Goal: Task Accomplishment & Management: Manage account settings

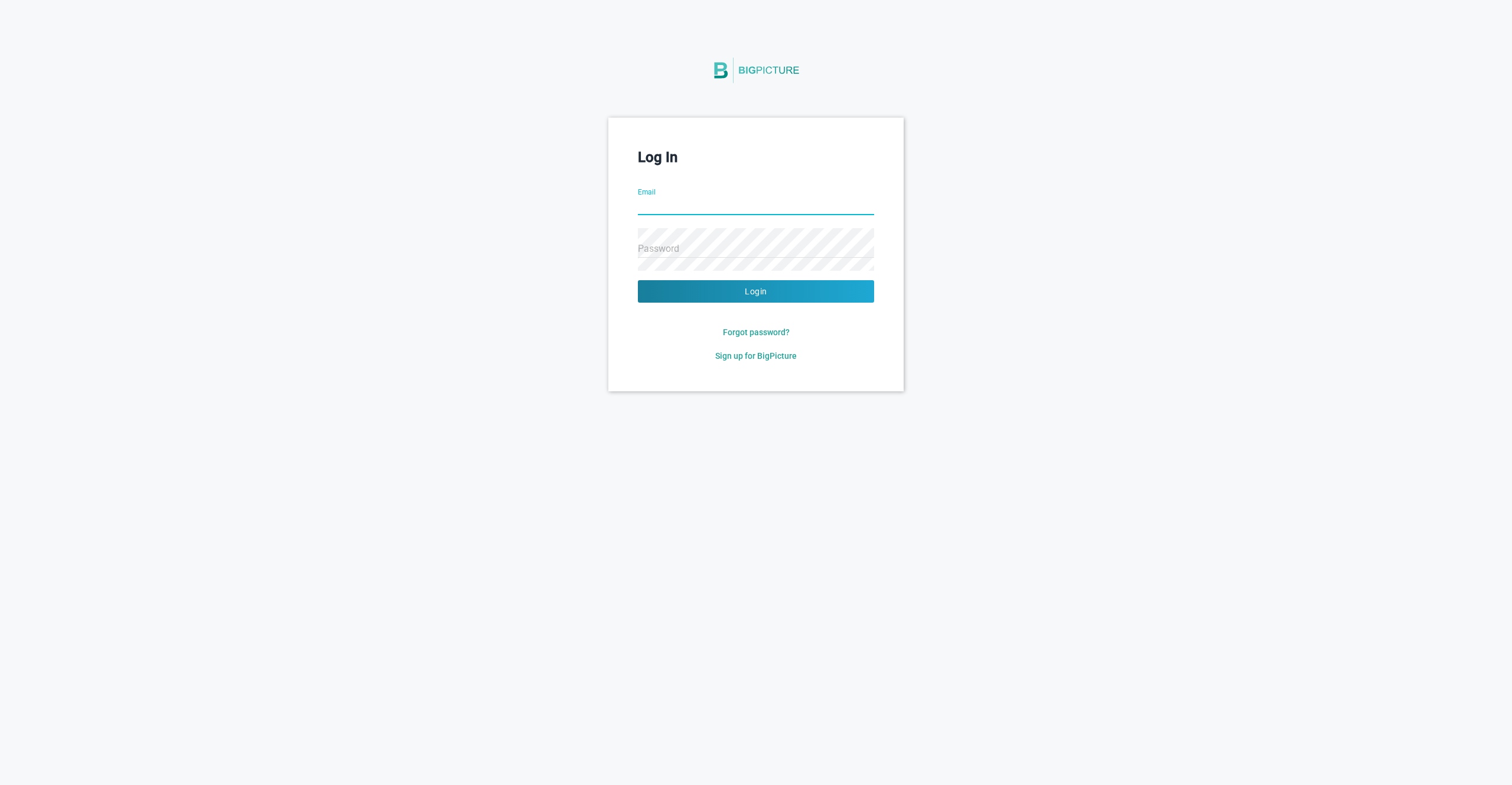
type input "[PERSON_NAME][EMAIL_ADDRESS][DOMAIN_NAME]"
click at [638, 280] on button "Login" at bounding box center [756, 291] width 237 height 23
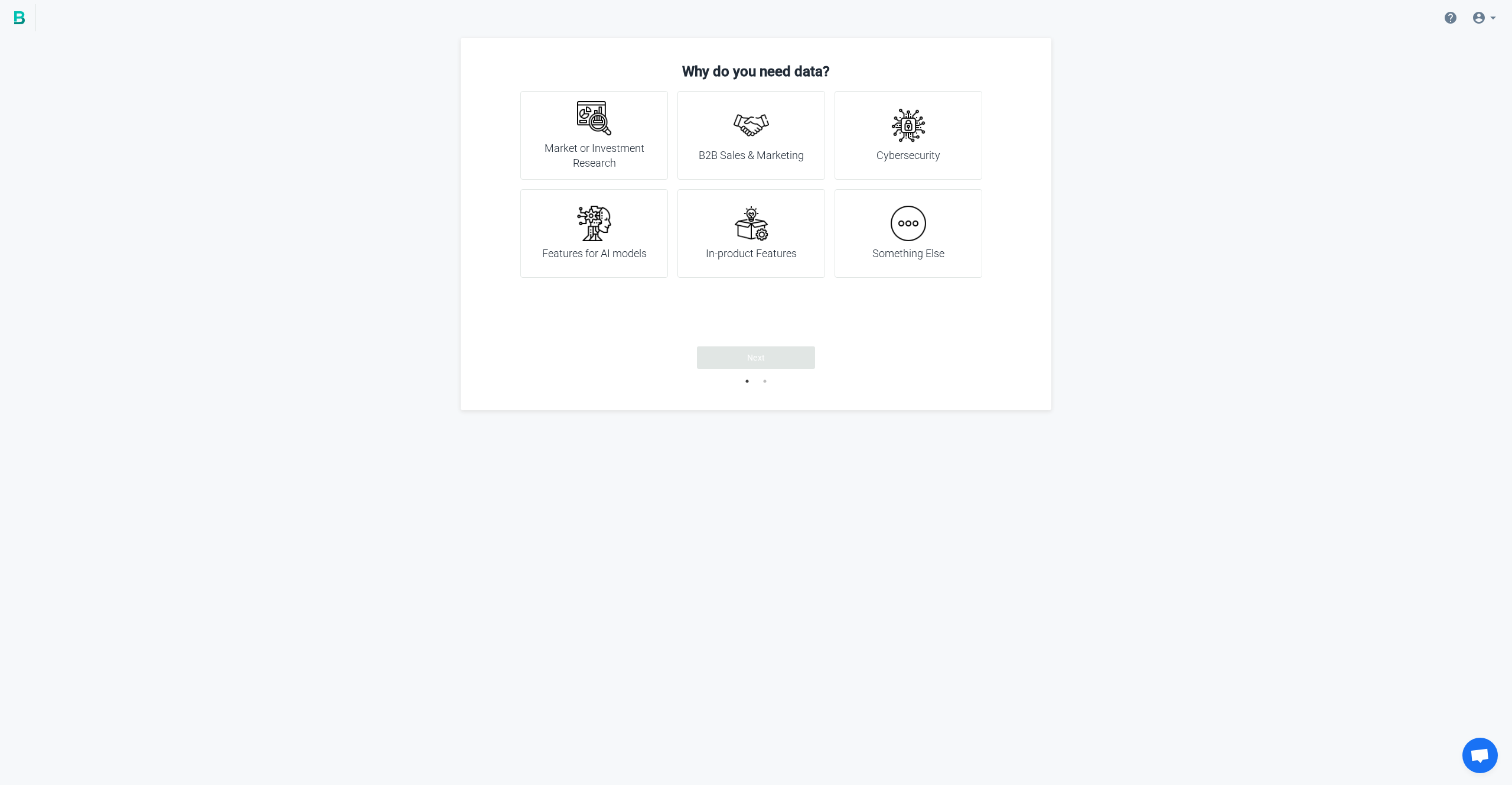
click at [597, 144] on h4 "Market or Investment Research" at bounding box center [594, 156] width 118 height 30
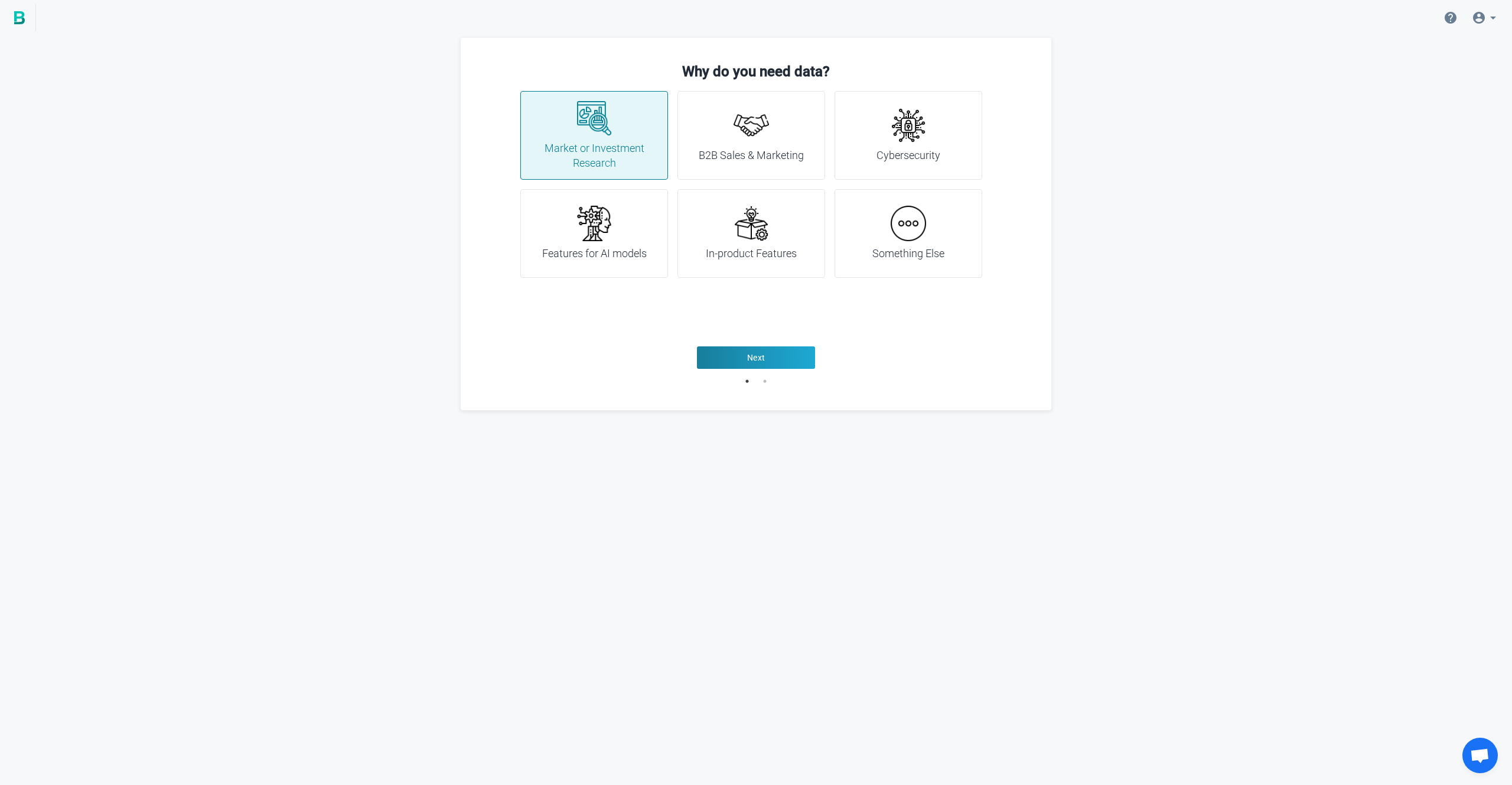
click at [751, 232] on img at bounding box center [752, 223] width 36 height 36
click at [773, 157] on h4 "B2B Sales & Marketing" at bounding box center [751, 155] width 105 height 15
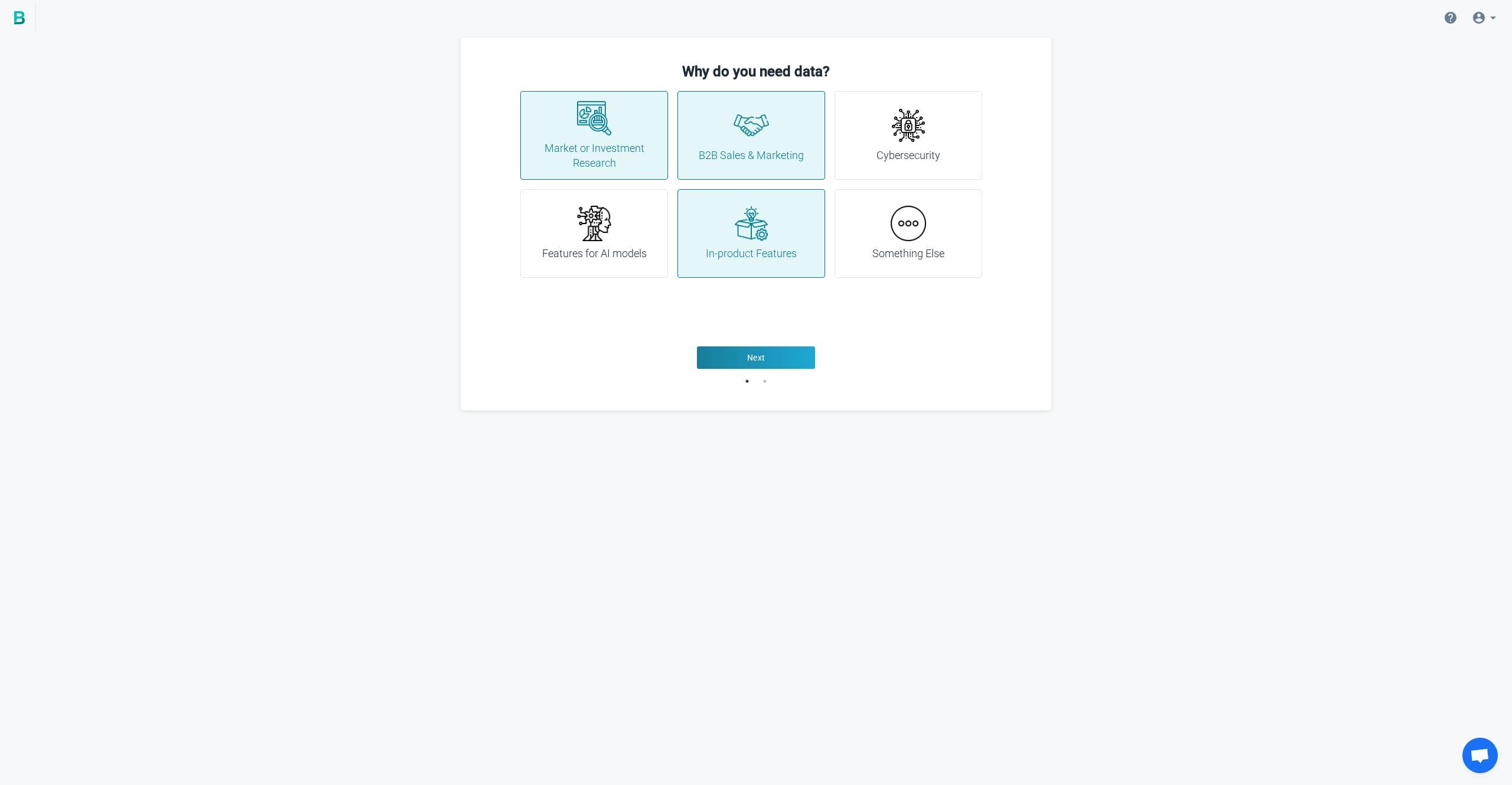
click at [871, 146] on div "Cybersecurity" at bounding box center [908, 135] width 147 height 88
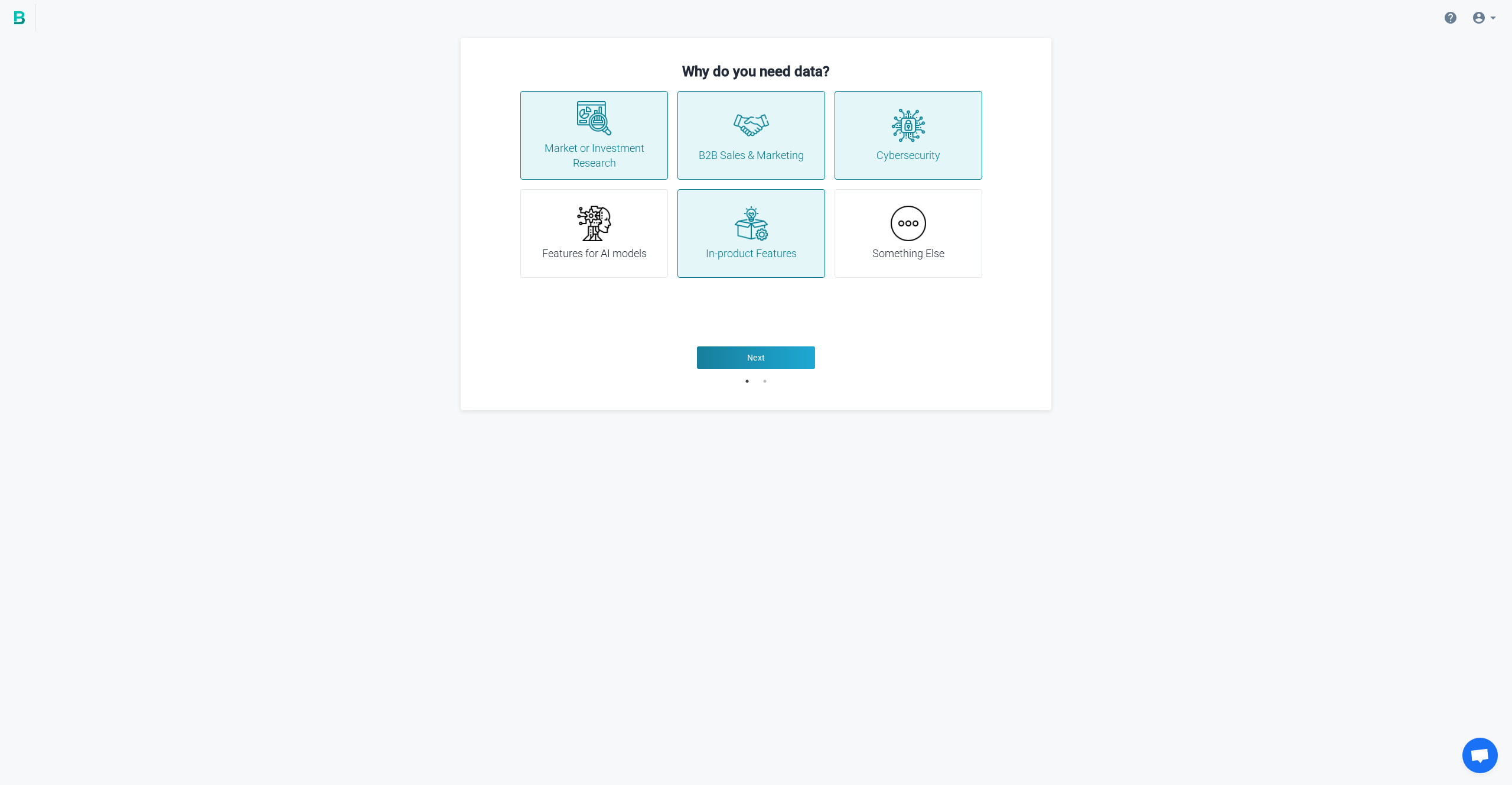
click at [606, 257] on h4 "Features for AI models" at bounding box center [594, 254] width 104 height 15
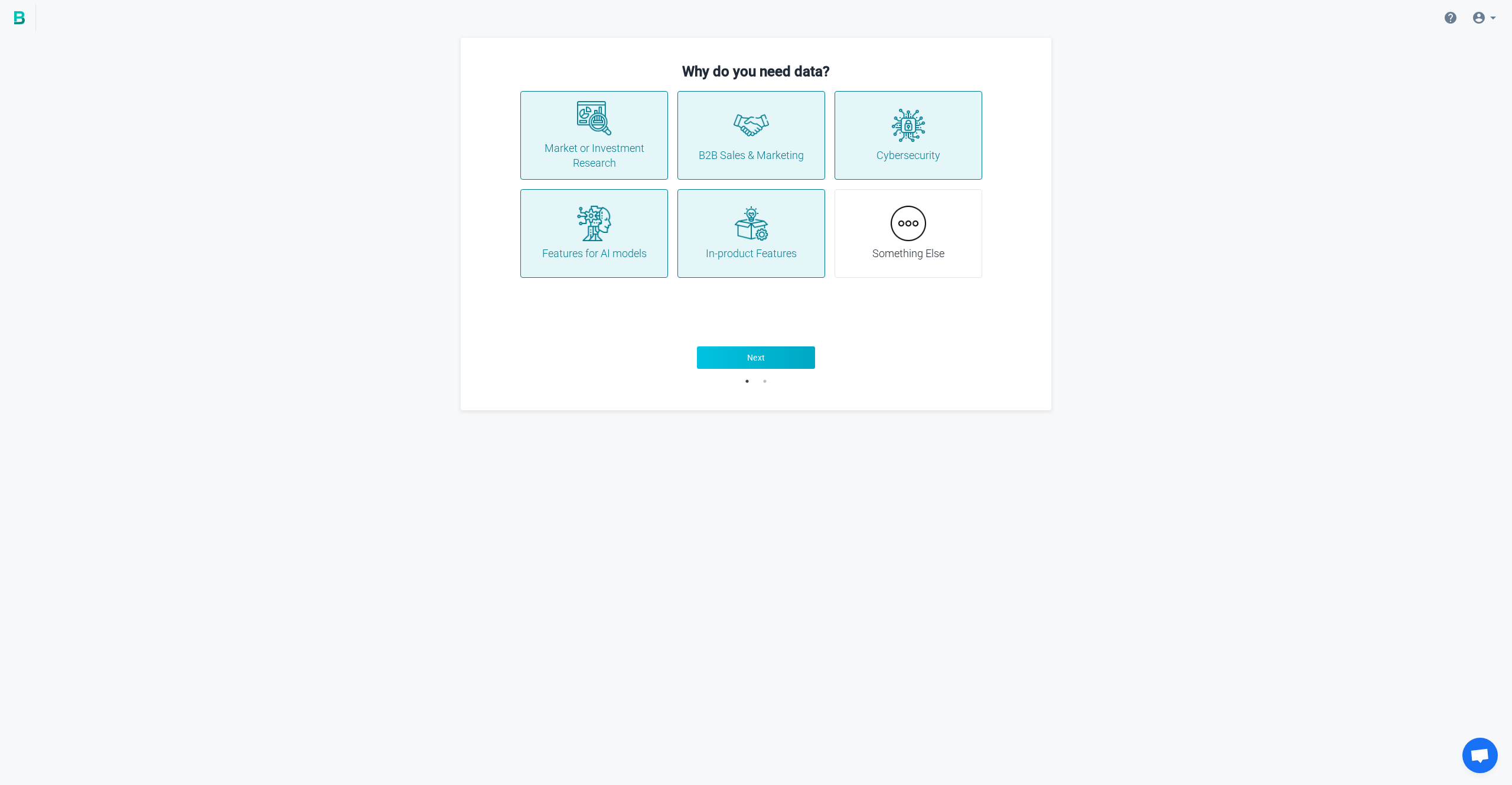
click at [778, 358] on button "Next" at bounding box center [756, 358] width 118 height 23
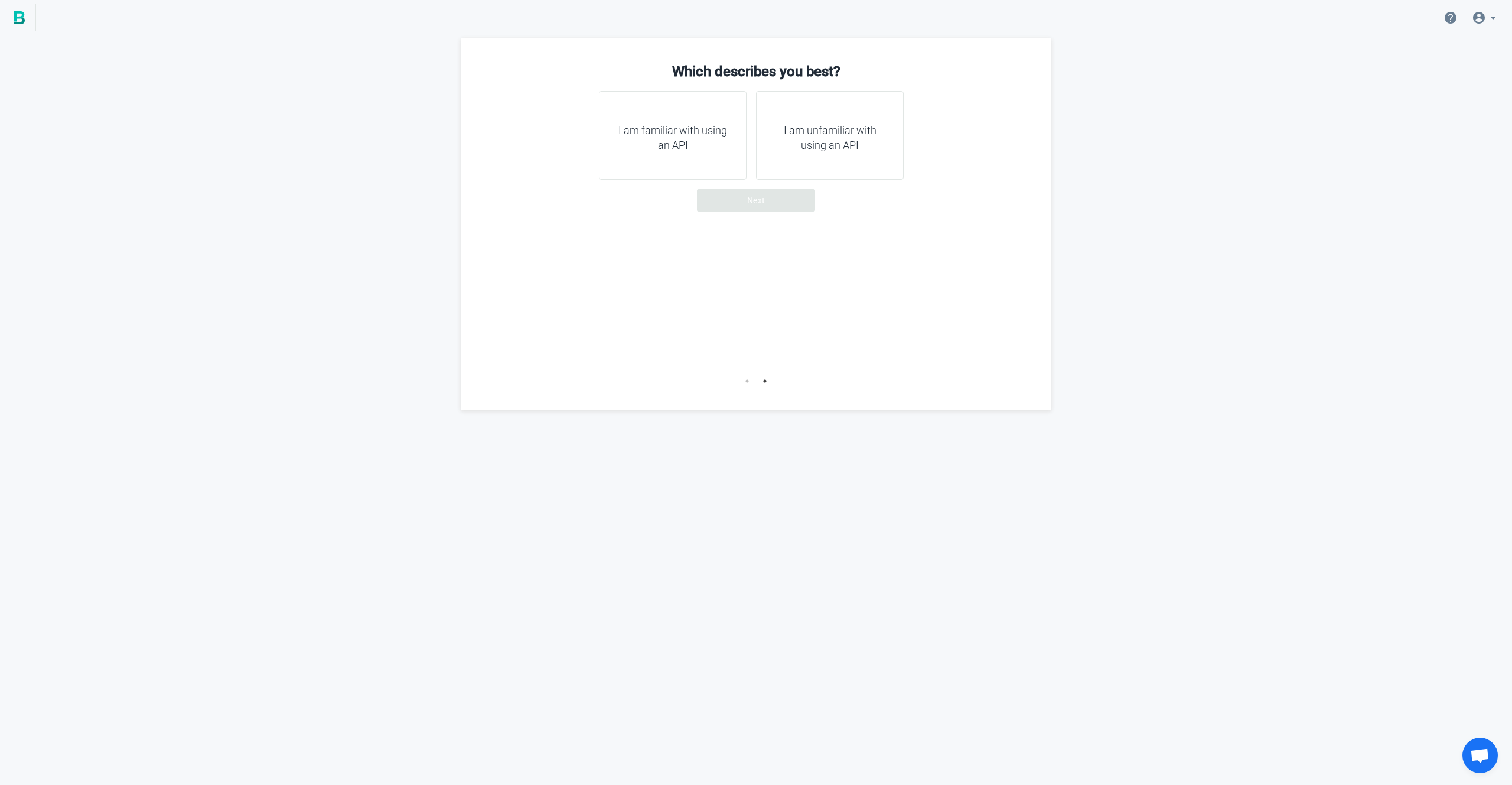
click at [838, 137] on h4 "I am unfamiliar with using an API" at bounding box center [830, 138] width 118 height 30
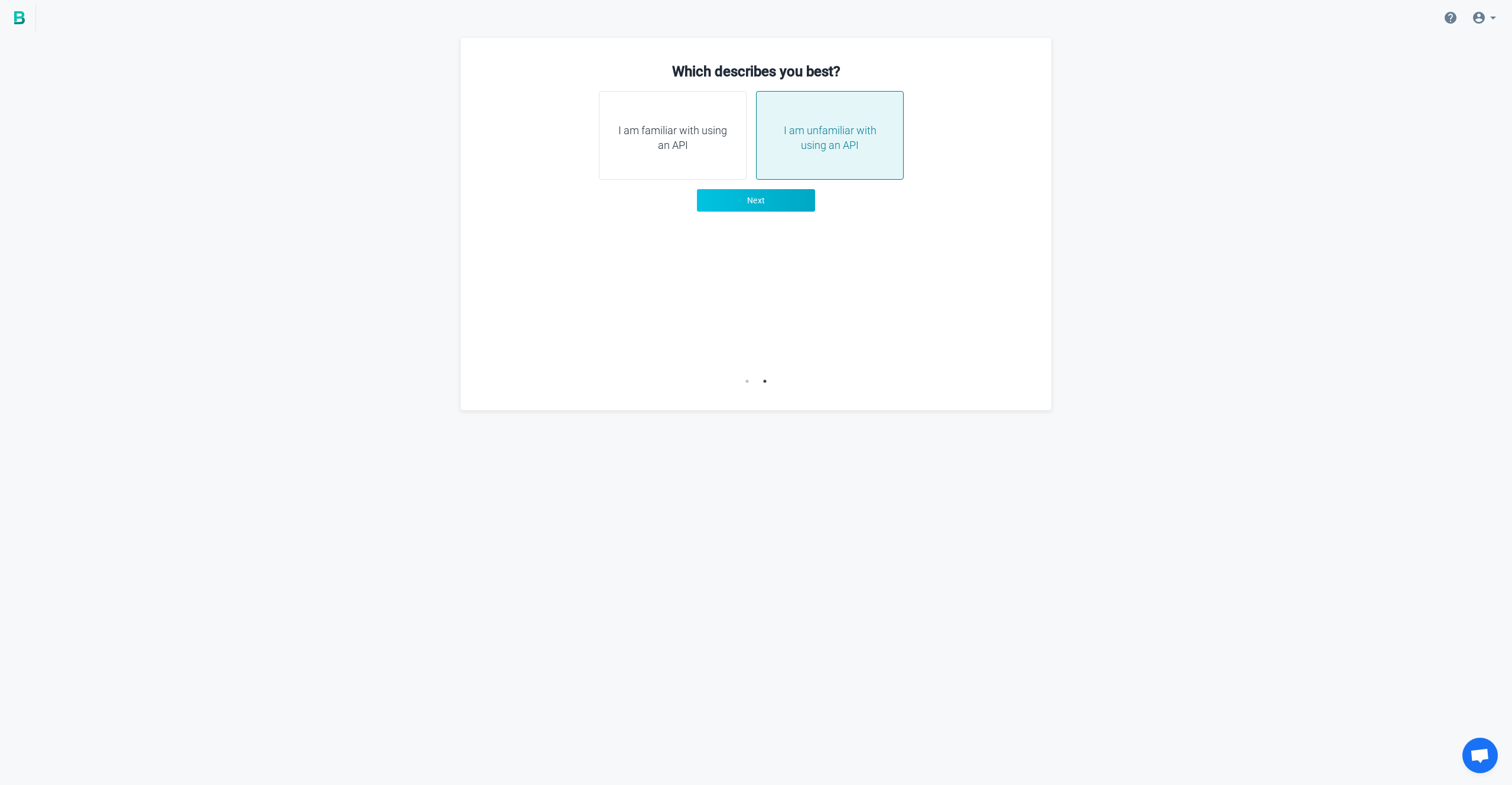
click at [768, 205] on button "Next" at bounding box center [756, 200] width 118 height 23
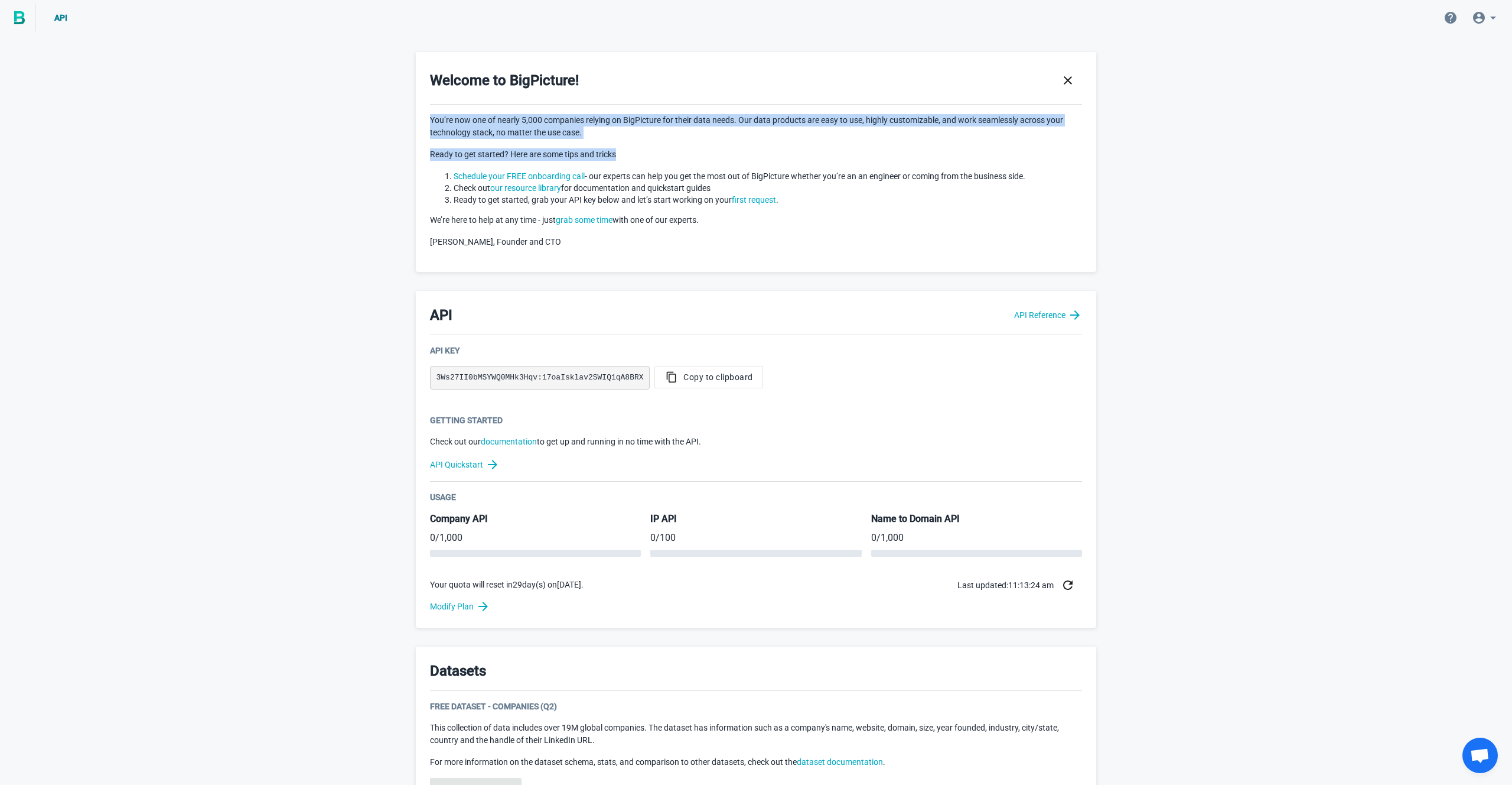
drag, startPoint x: 431, startPoint y: 121, endPoint x: 620, endPoint y: 161, distance: 193.2
click at [620, 161] on div "You’re now one of nearly 5,000 companies relying on BigPicture for their data n…" at bounding box center [756, 180] width 652 height 134
click at [620, 161] on p "Ready to get started? Here are some tips and tricks" at bounding box center [756, 154] width 652 height 12
drag, startPoint x: 417, startPoint y: 122, endPoint x: 640, endPoint y: 166, distance: 227.3
click at [640, 166] on div "Welcome to BigPicture! You’re now one of nearly 5,000 companies relying on BigP…" at bounding box center [756, 162] width 680 height 220
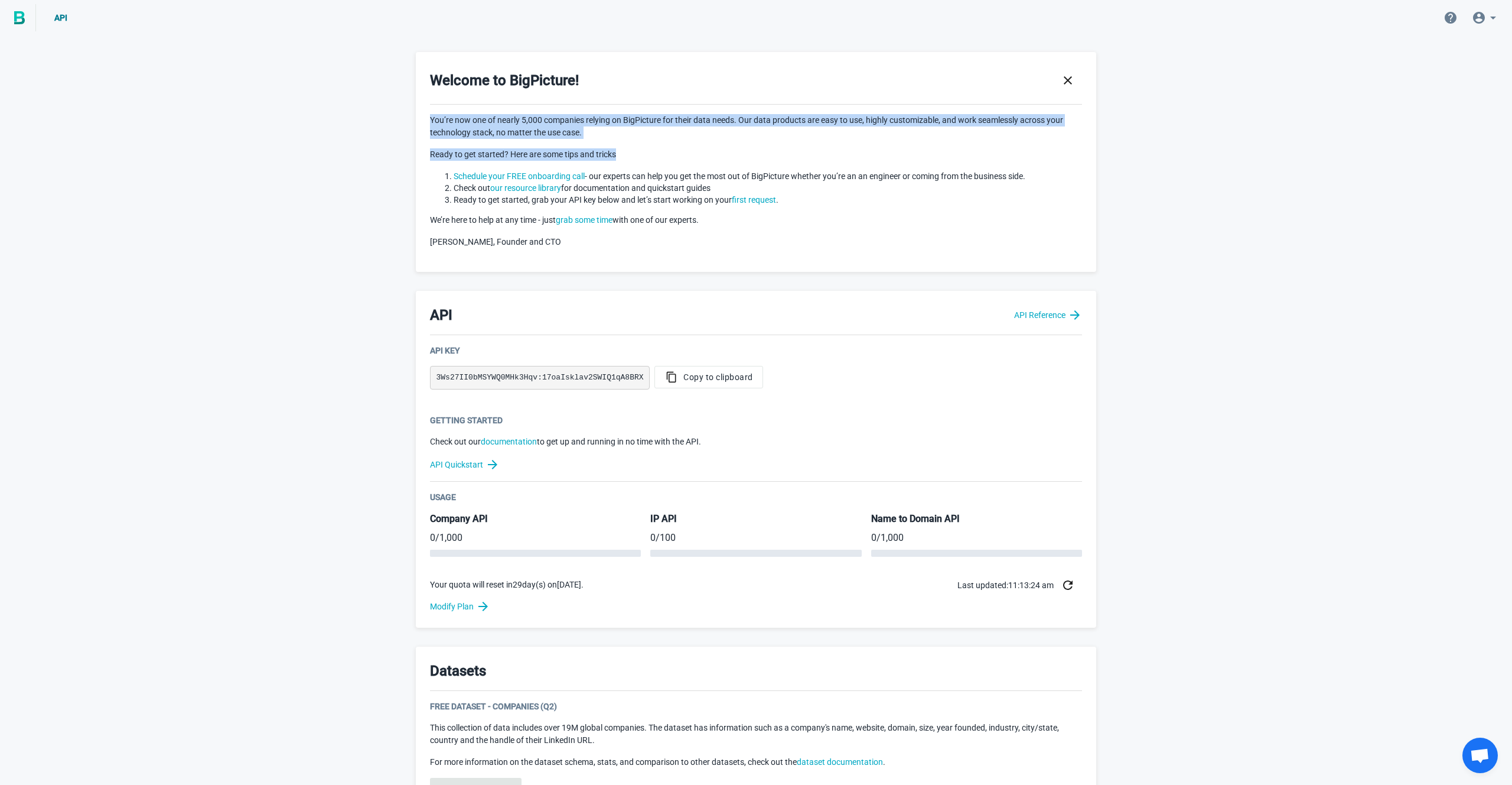
click at [640, 166] on div "You’re now one of nearly 5,000 companies relying on BigPicture for their data n…" at bounding box center [756, 180] width 652 height 134
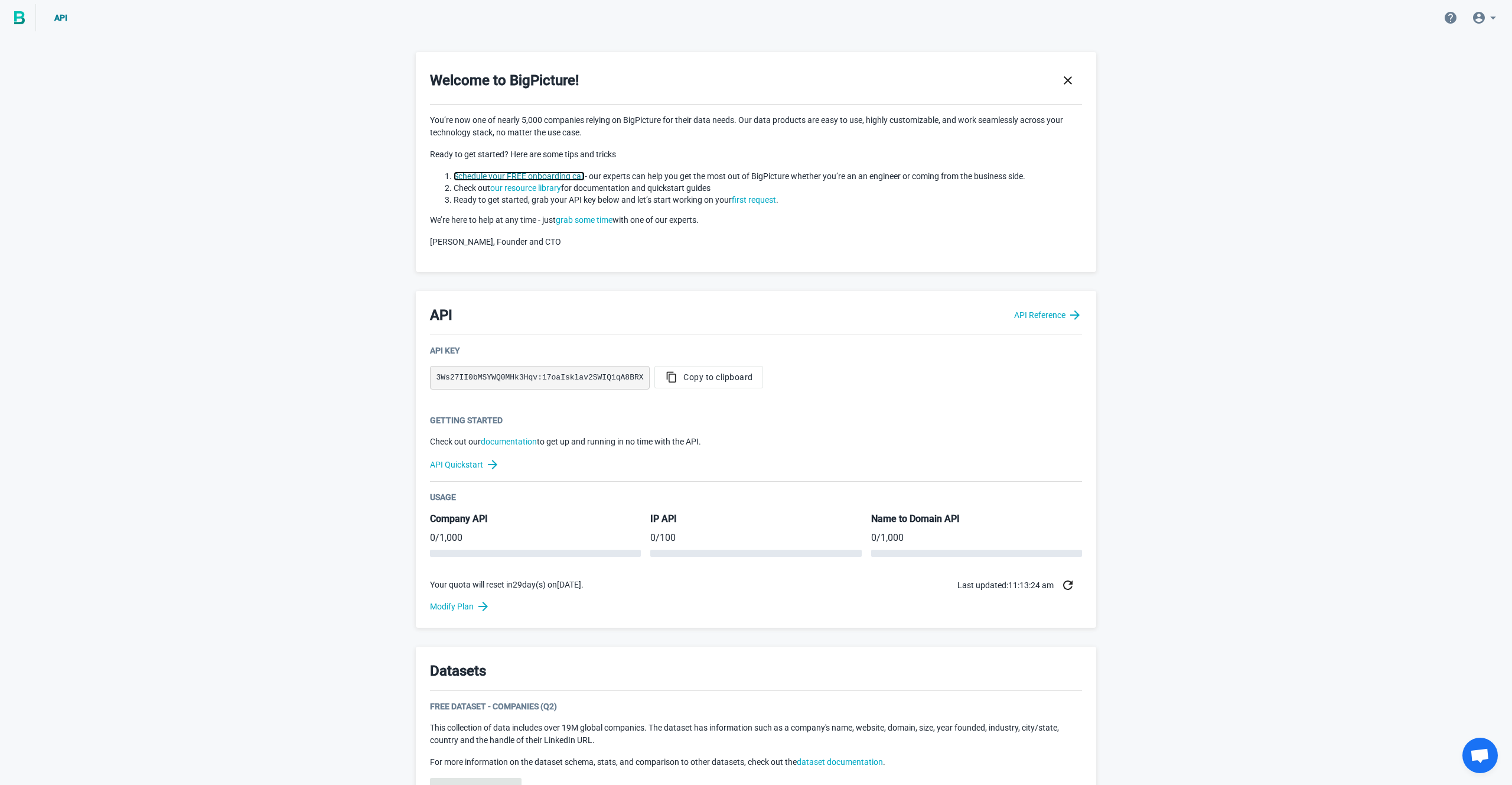
click at [542, 174] on link "Schedule your FREE onboarding call" at bounding box center [519, 176] width 131 height 9
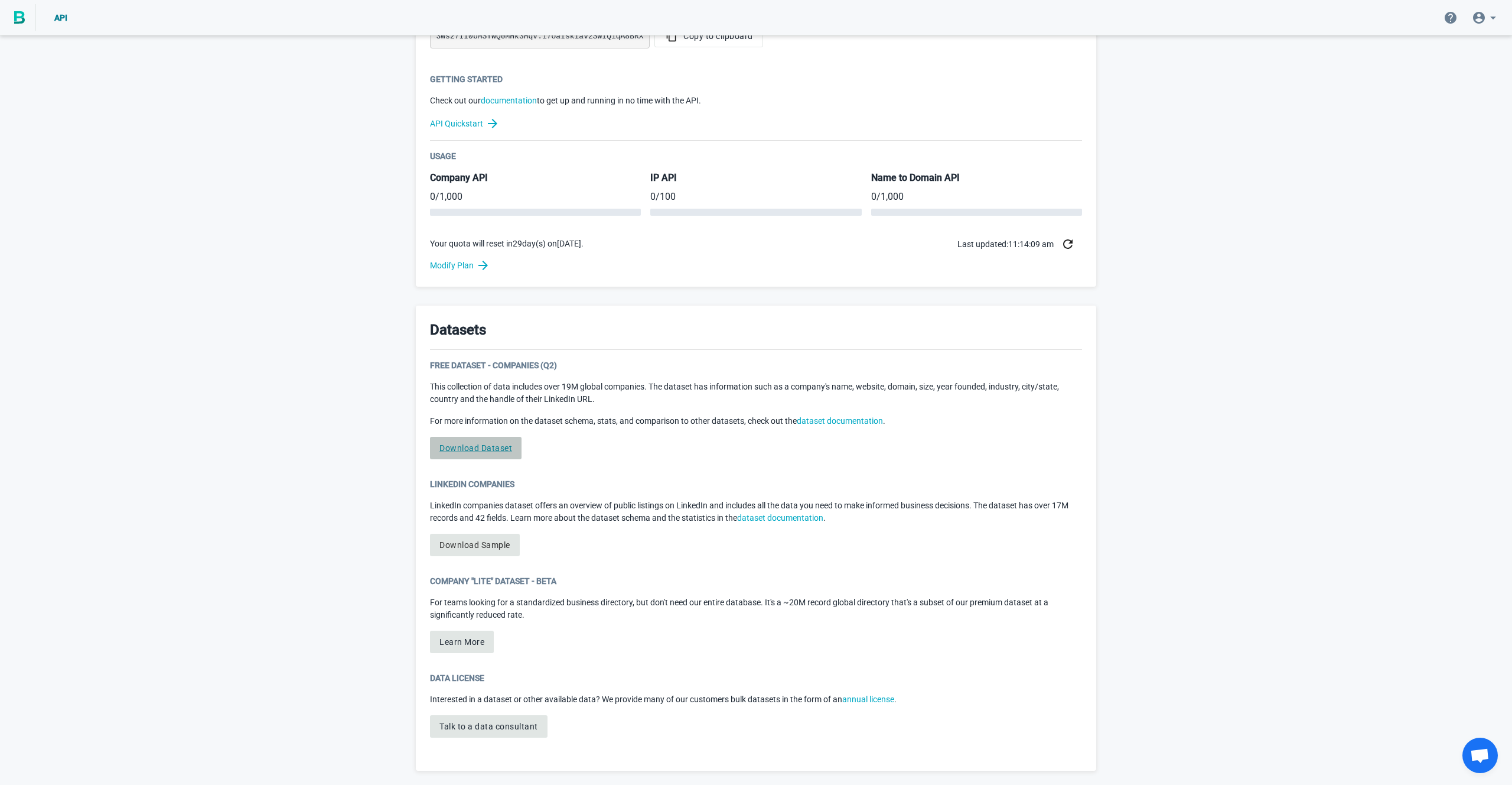
click at [498, 439] on link "Download Dataset" at bounding box center [476, 448] width 92 height 23
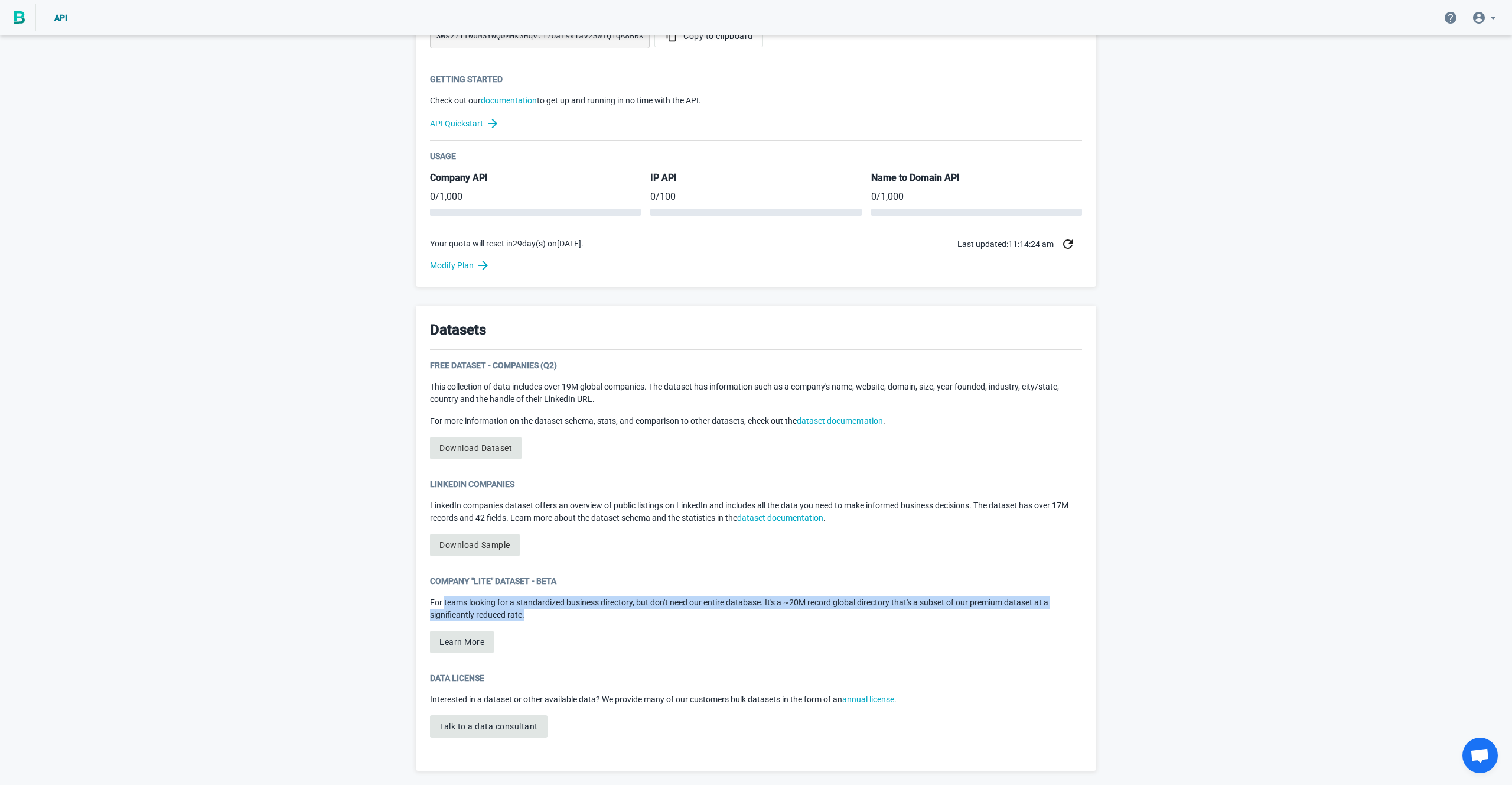
drag, startPoint x: 550, startPoint y: 616, endPoint x: 444, endPoint y: 599, distance: 107.4
click at [444, 599] on p "For teams looking for a standardized business directory, but don't need our ent…" at bounding box center [756, 608] width 652 height 24
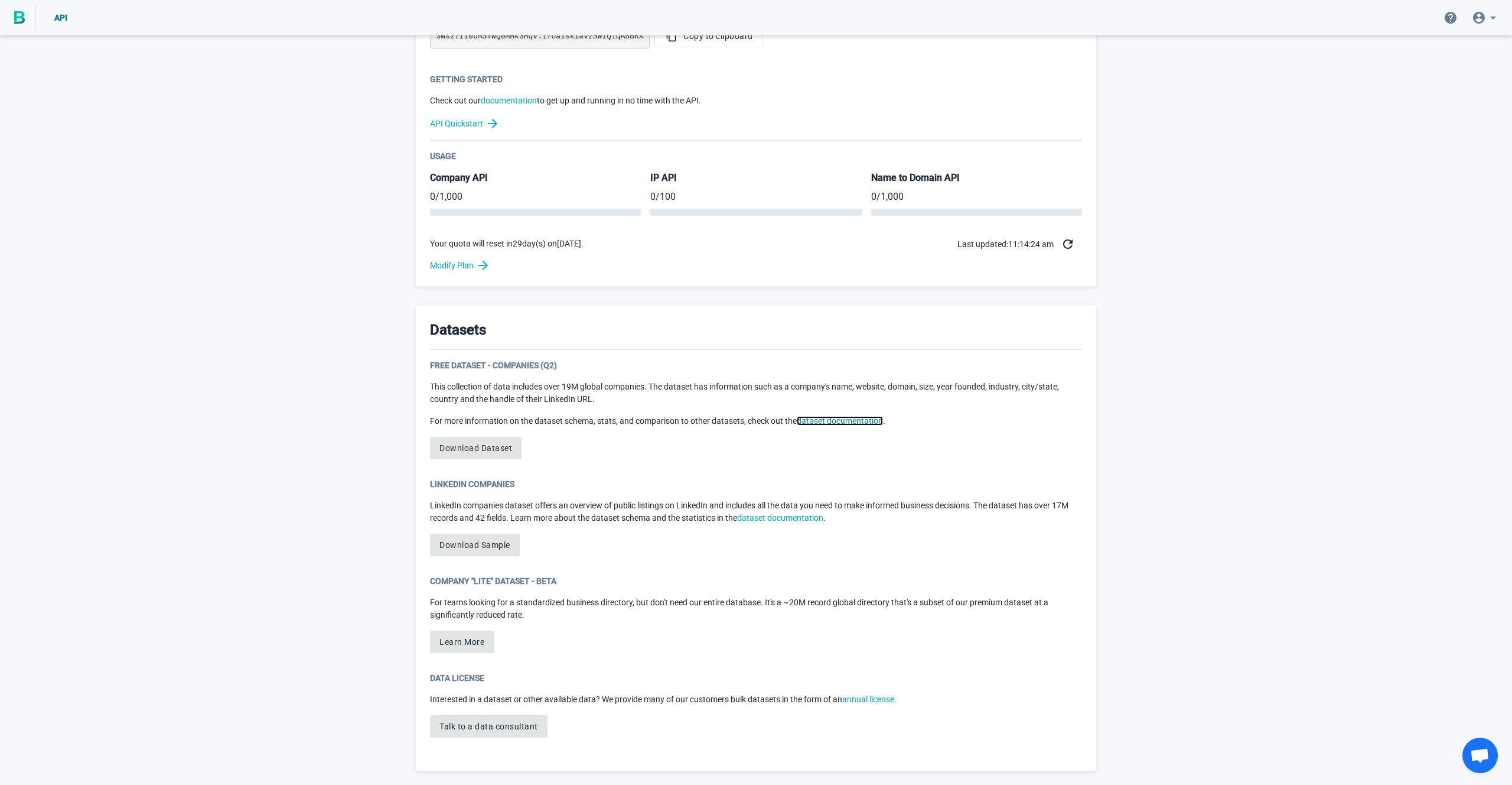
click at [815, 422] on link "dataset documentation" at bounding box center [840, 421] width 86 height 9
click at [497, 538] on link "Download Sample" at bounding box center [475, 545] width 90 height 23
click at [474, 543] on link "Download Sample" at bounding box center [475, 545] width 90 height 23
click at [465, 446] on link "Download Dataset" at bounding box center [476, 448] width 92 height 23
click at [463, 269] on link "Modify Plan" at bounding box center [756, 265] width 652 height 14
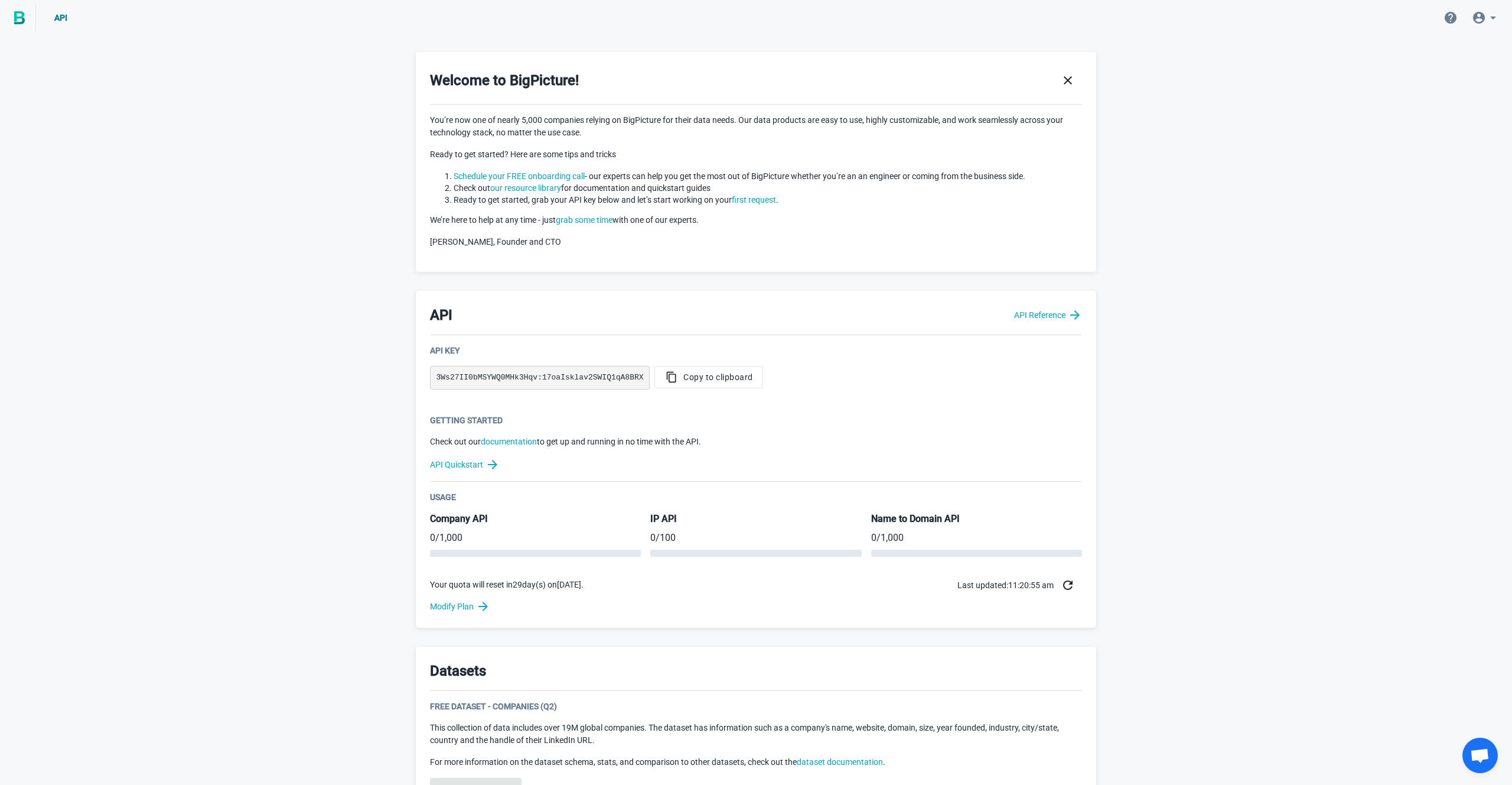
click at [14, 16] on img at bounding box center [19, 18] width 10 height 13
click at [14, 19] on img at bounding box center [19, 18] width 10 height 13
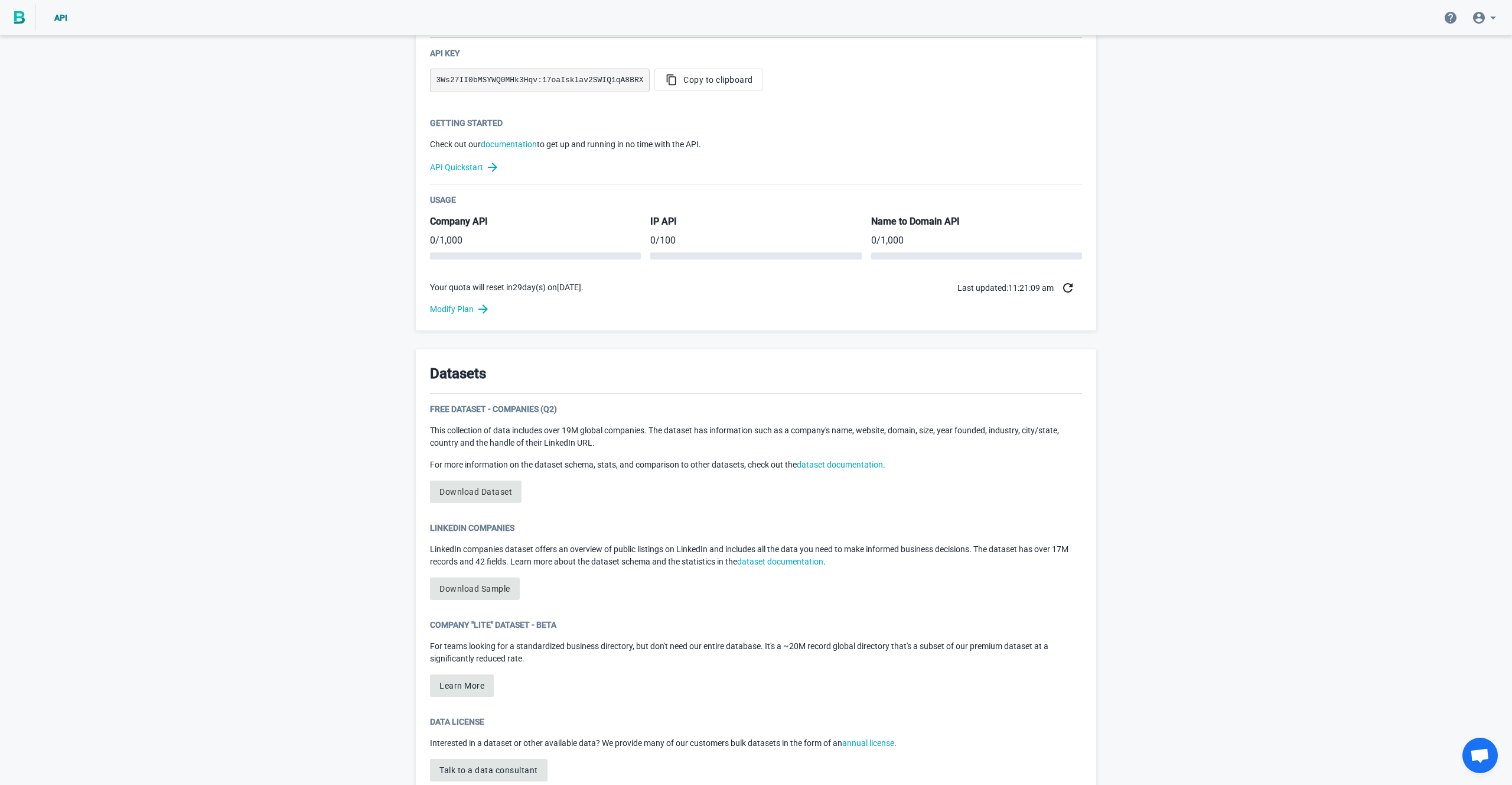
scroll to position [312, 0]
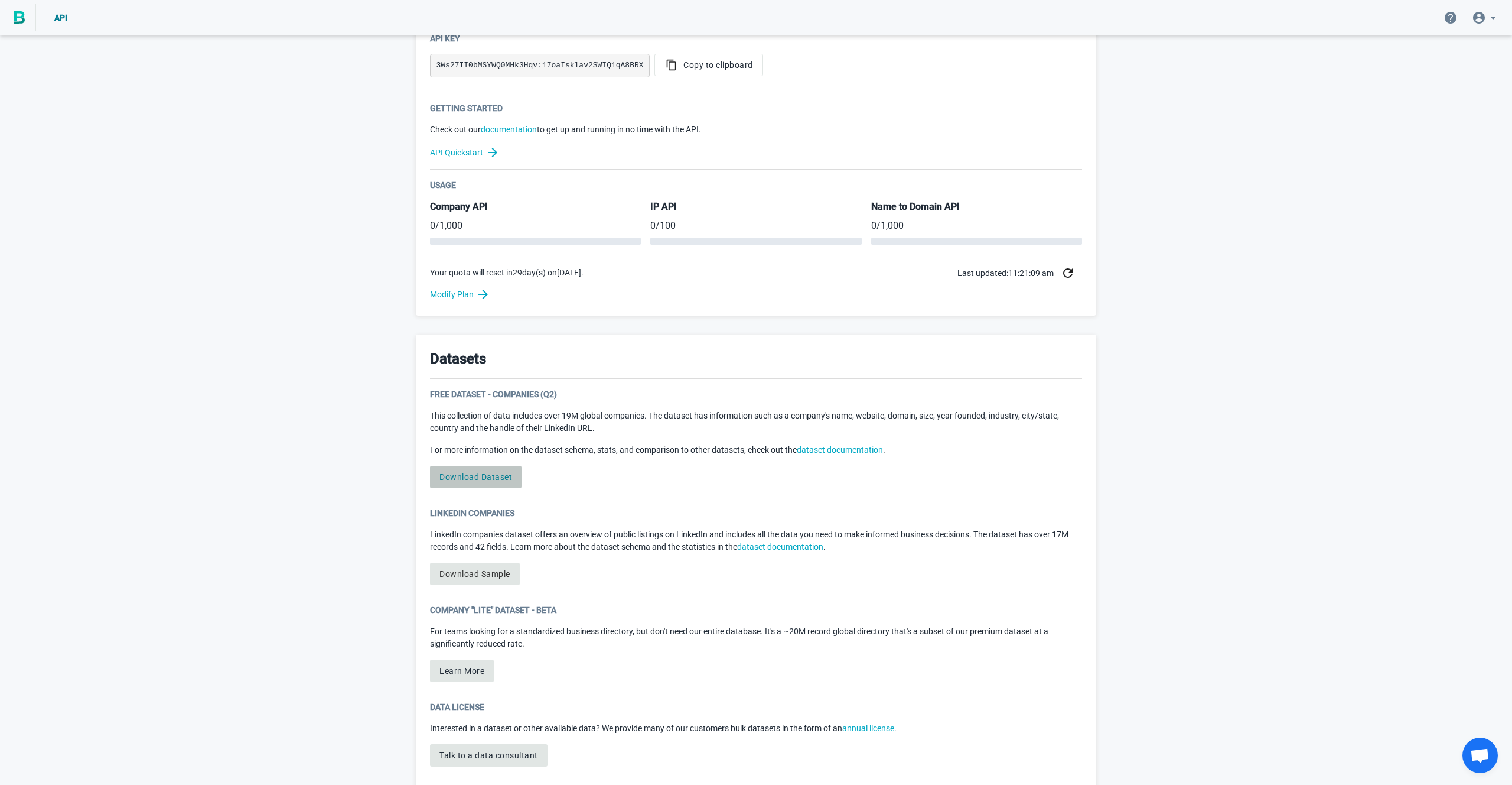
click at [490, 474] on link "Download Dataset" at bounding box center [476, 477] width 92 height 23
click at [430, 455] on p "For more information on the dataset schema, stats, and comparison to other data…" at bounding box center [756, 450] width 652 height 12
click at [467, 471] on link "Download Dataset" at bounding box center [476, 477] width 92 height 23
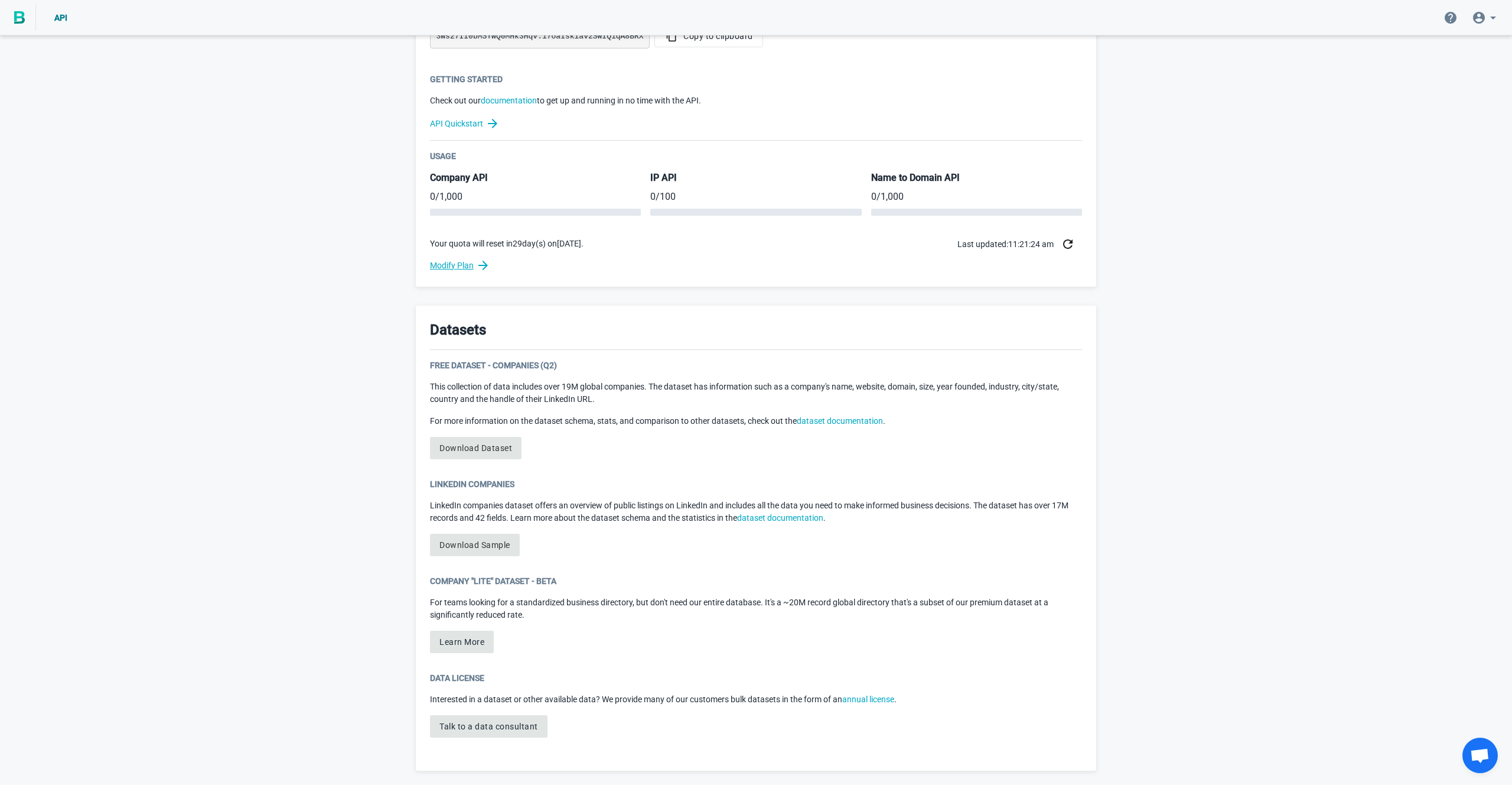
click at [475, 269] on link "Modify Plan" at bounding box center [756, 265] width 652 height 14
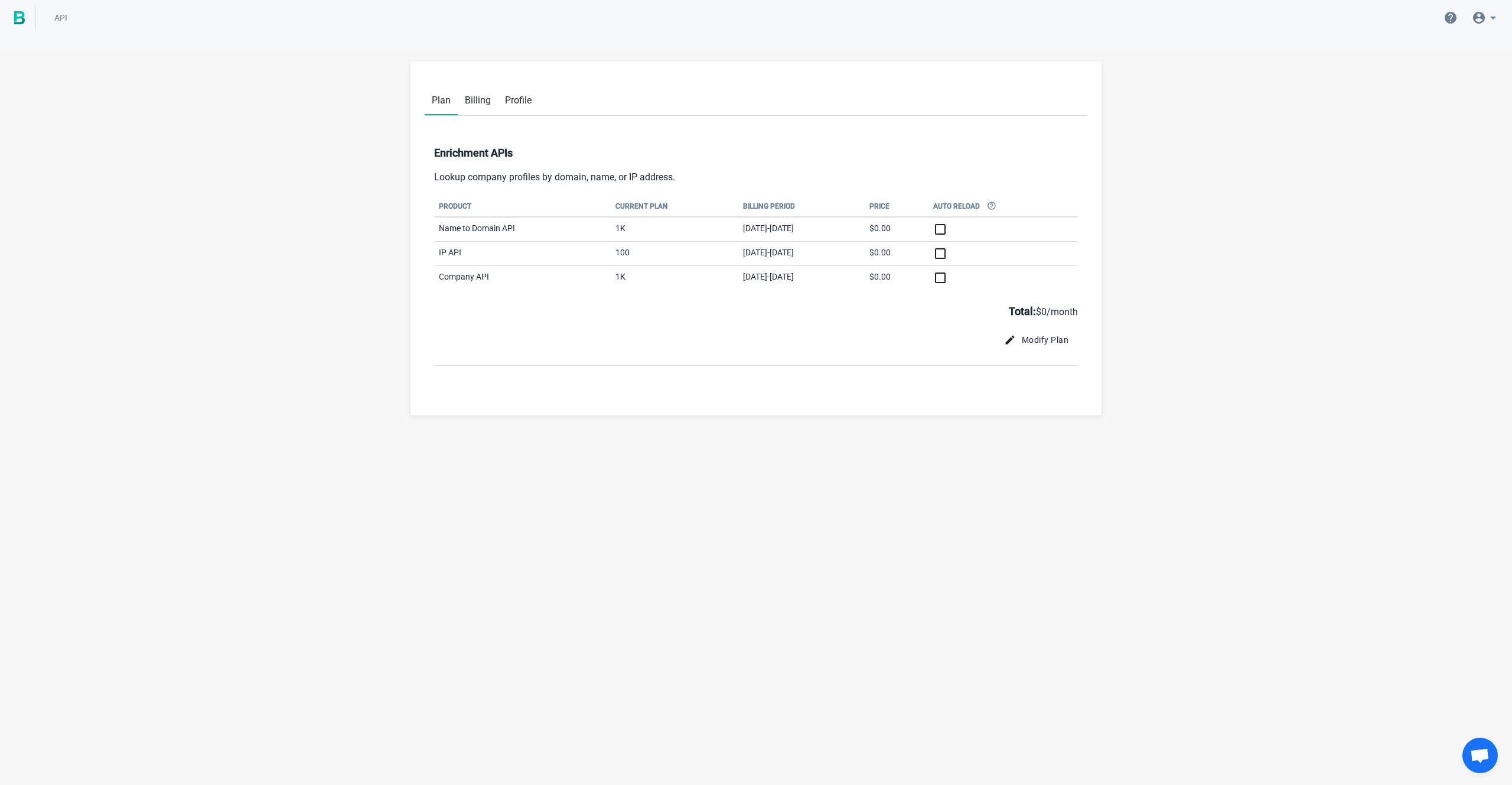
click at [977, 234] on input "checkbox" at bounding box center [1002, 229] width 140 height 14
checkbox input "false"
click at [1032, 345] on span "Modify Plan" at bounding box center [1036, 340] width 66 height 12
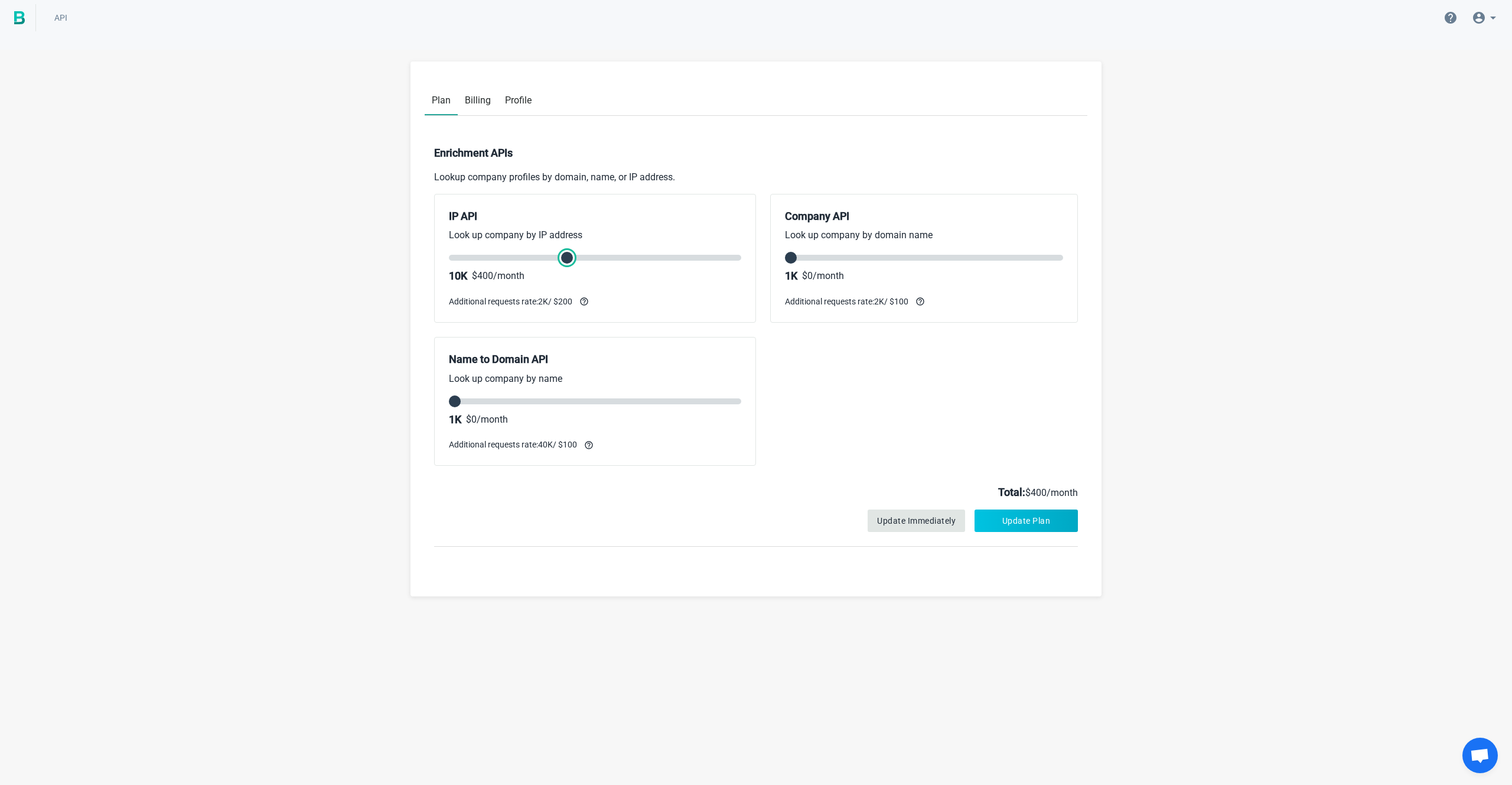
click at [552, 254] on input "range" at bounding box center [594, 257] width 292 height 6
click at [683, 257] on input "range" at bounding box center [594, 257] width 292 height 6
click at [600, 261] on input "range" at bounding box center [594, 257] width 292 height 6
click at [558, 259] on input "range" at bounding box center [594, 257] width 292 height 6
click at [521, 260] on input "range" at bounding box center [594, 257] width 292 height 6
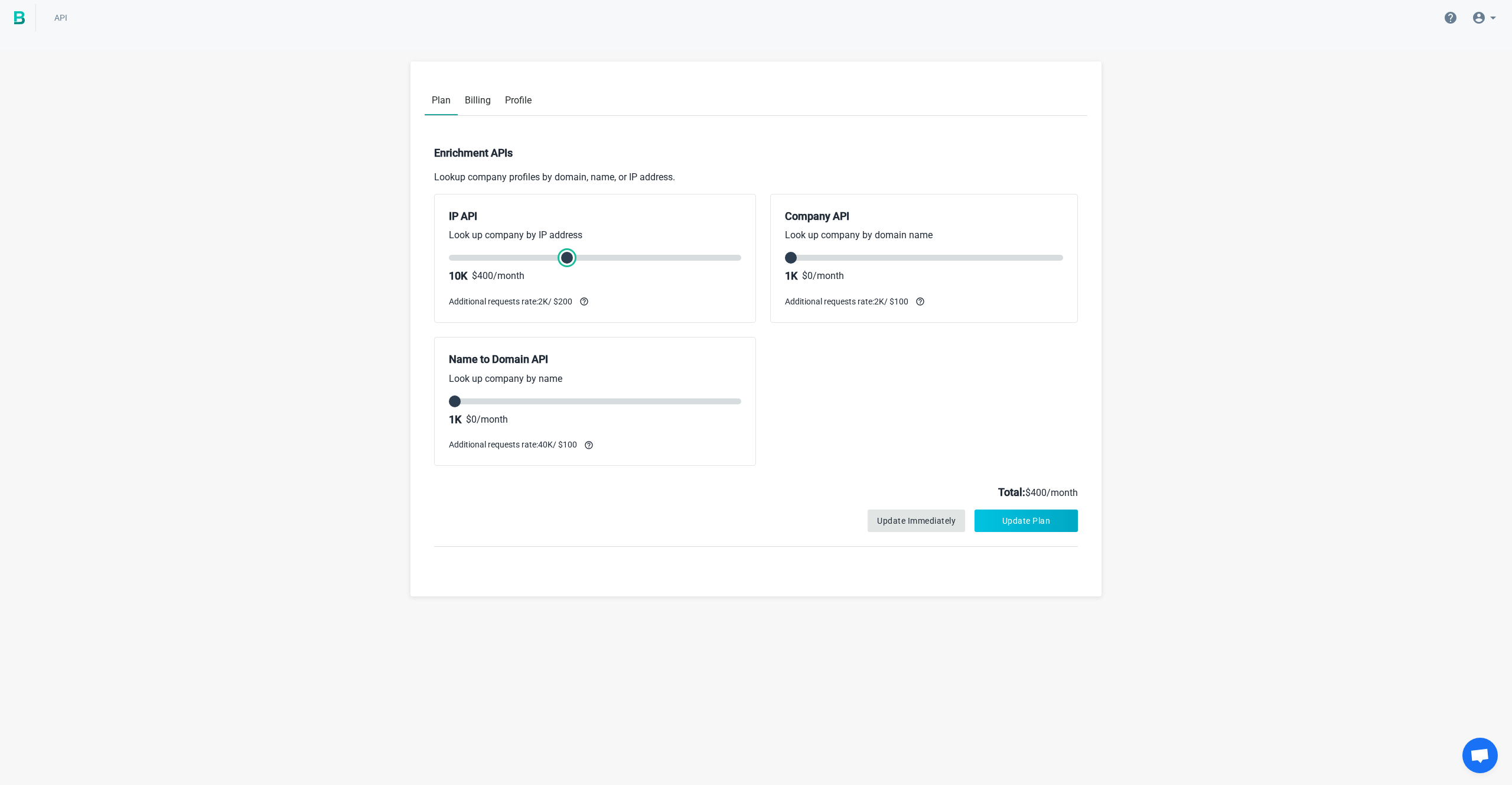
click at [556, 259] on input "range" at bounding box center [594, 257] width 292 height 6
type input "0"
click at [455, 261] on input "range" at bounding box center [594, 257] width 292 height 6
click at [883, 254] on input "range" at bounding box center [924, 257] width 278 height 6
click at [857, 259] on input "range" at bounding box center [924, 257] width 278 height 6
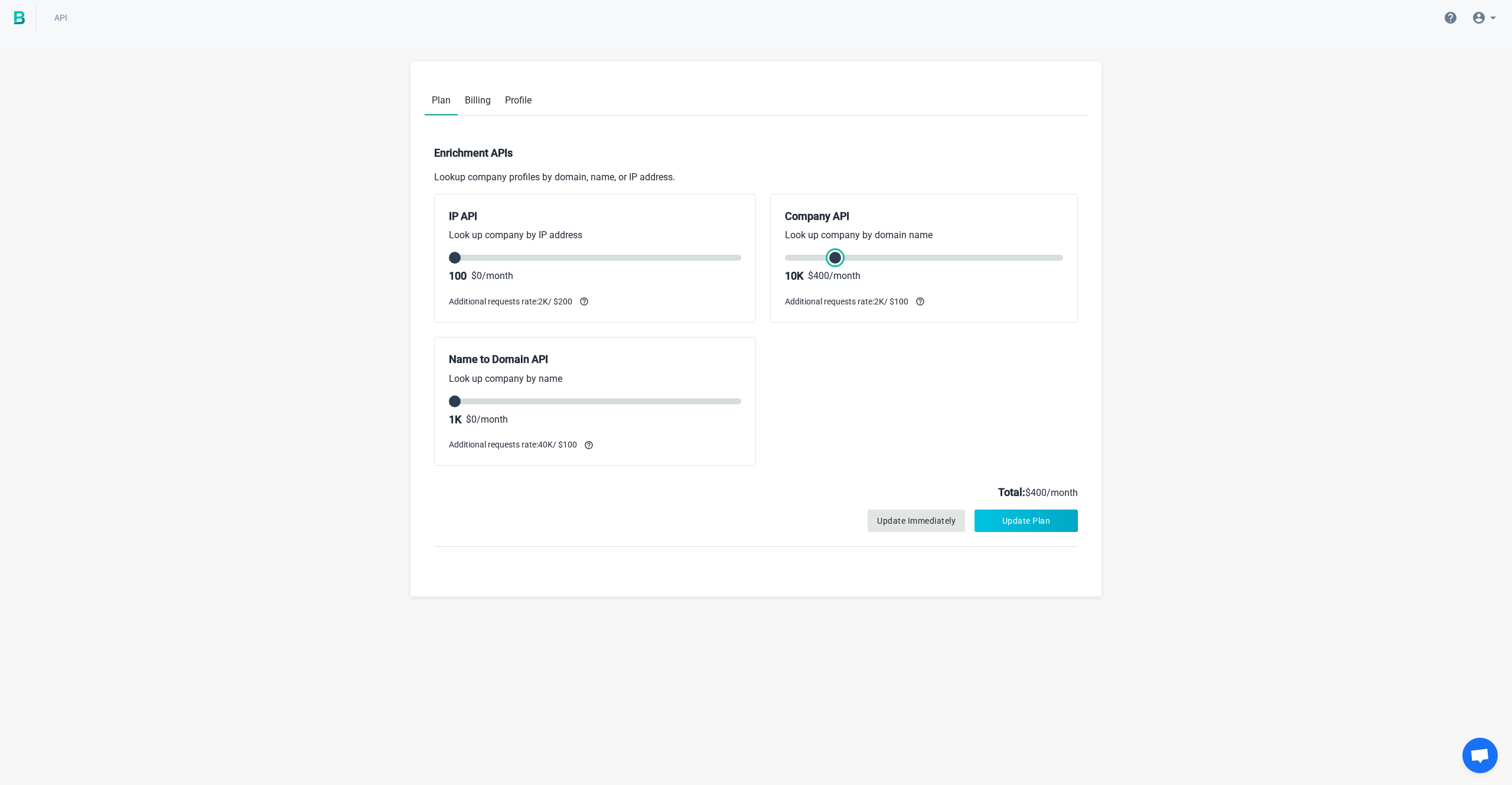
click at [837, 255] on input "range" at bounding box center [924, 257] width 278 height 6
type input "2"
click at [892, 256] on input "range" at bounding box center [924, 257] width 278 height 6
click at [477, 100] on span "Billing" at bounding box center [478, 100] width 26 height 11
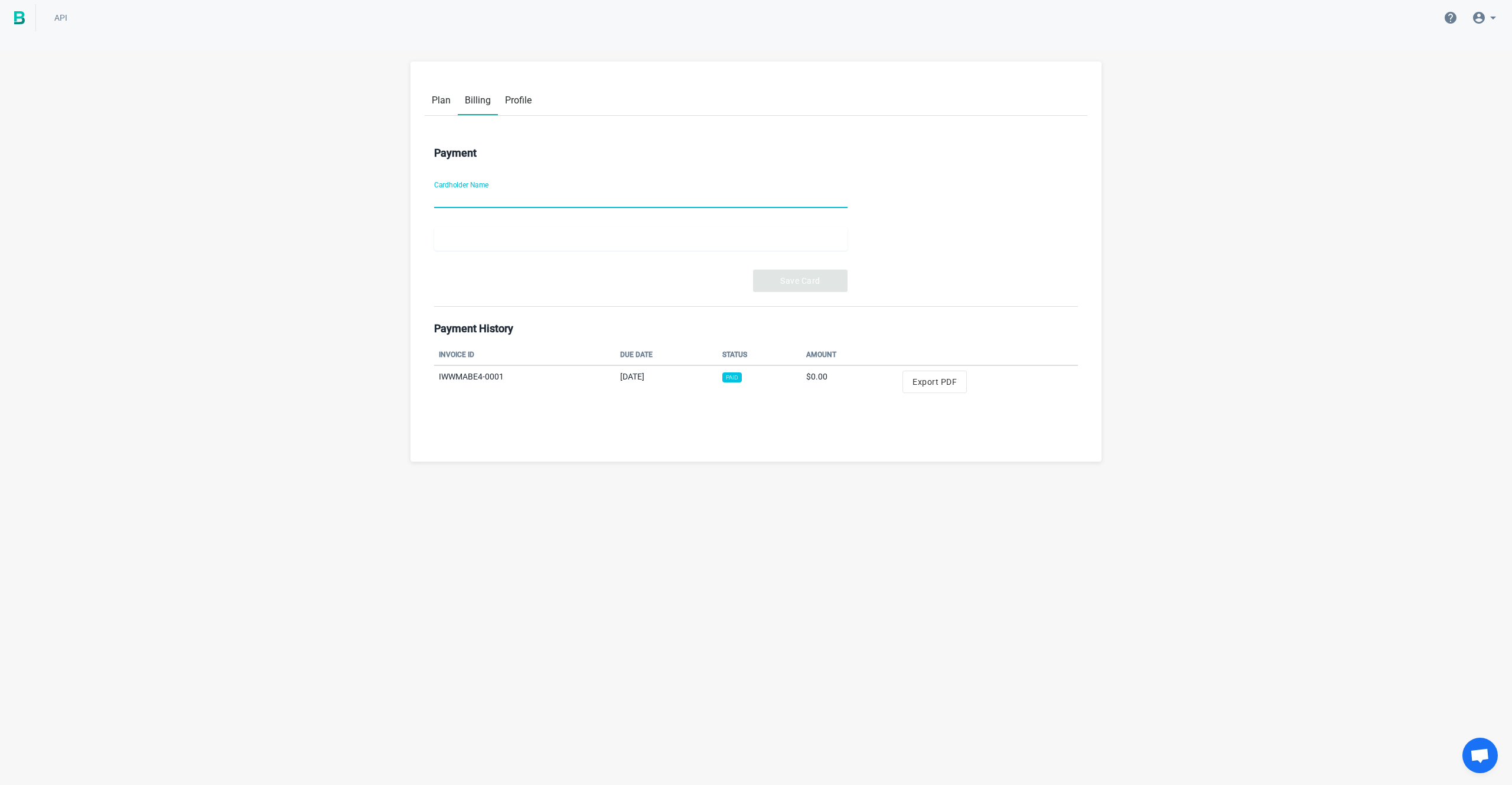
click at [435, 100] on span "Plan" at bounding box center [441, 100] width 19 height 11
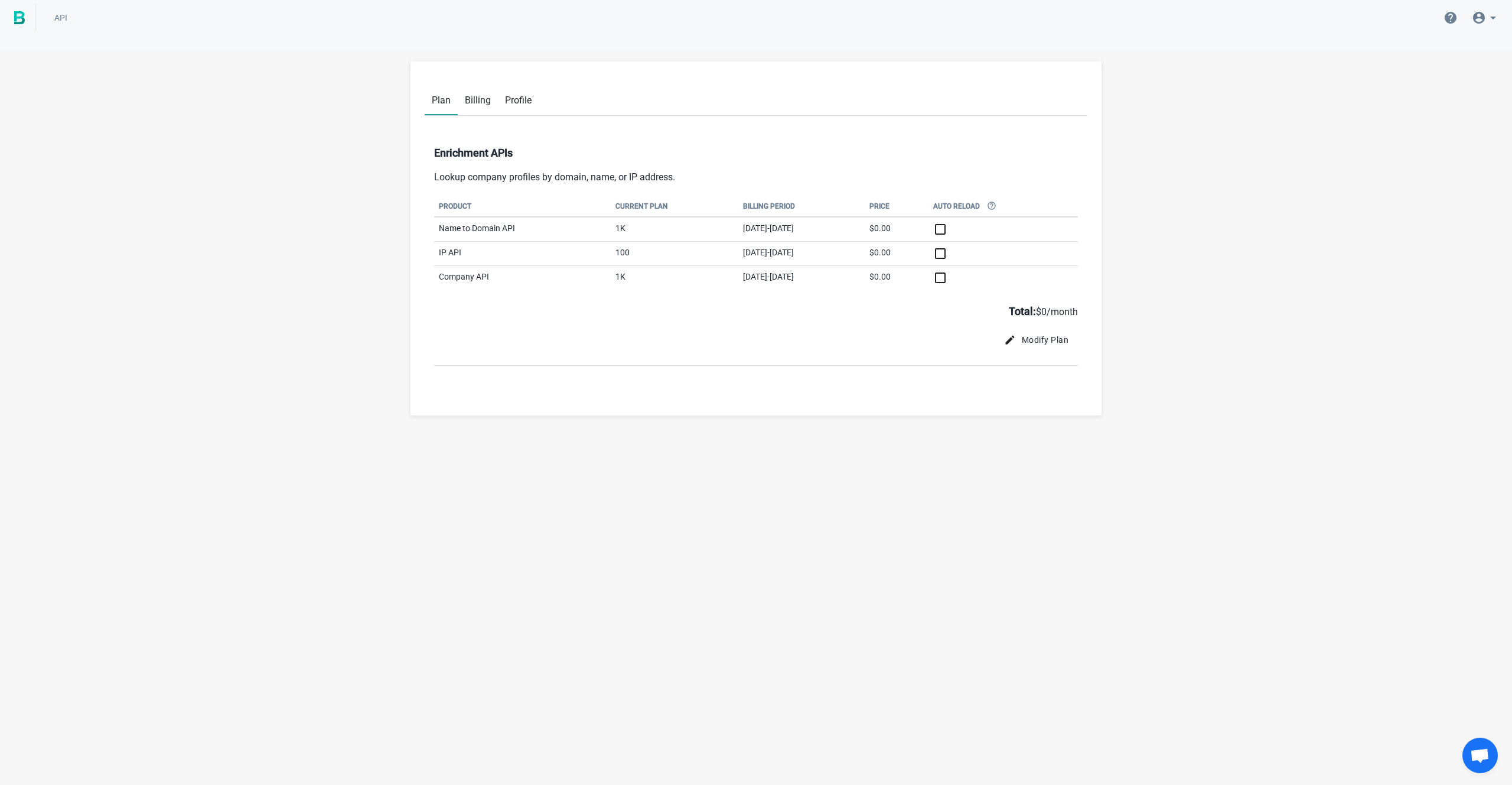
click at [476, 105] on span "Billing" at bounding box center [478, 100] width 26 height 11
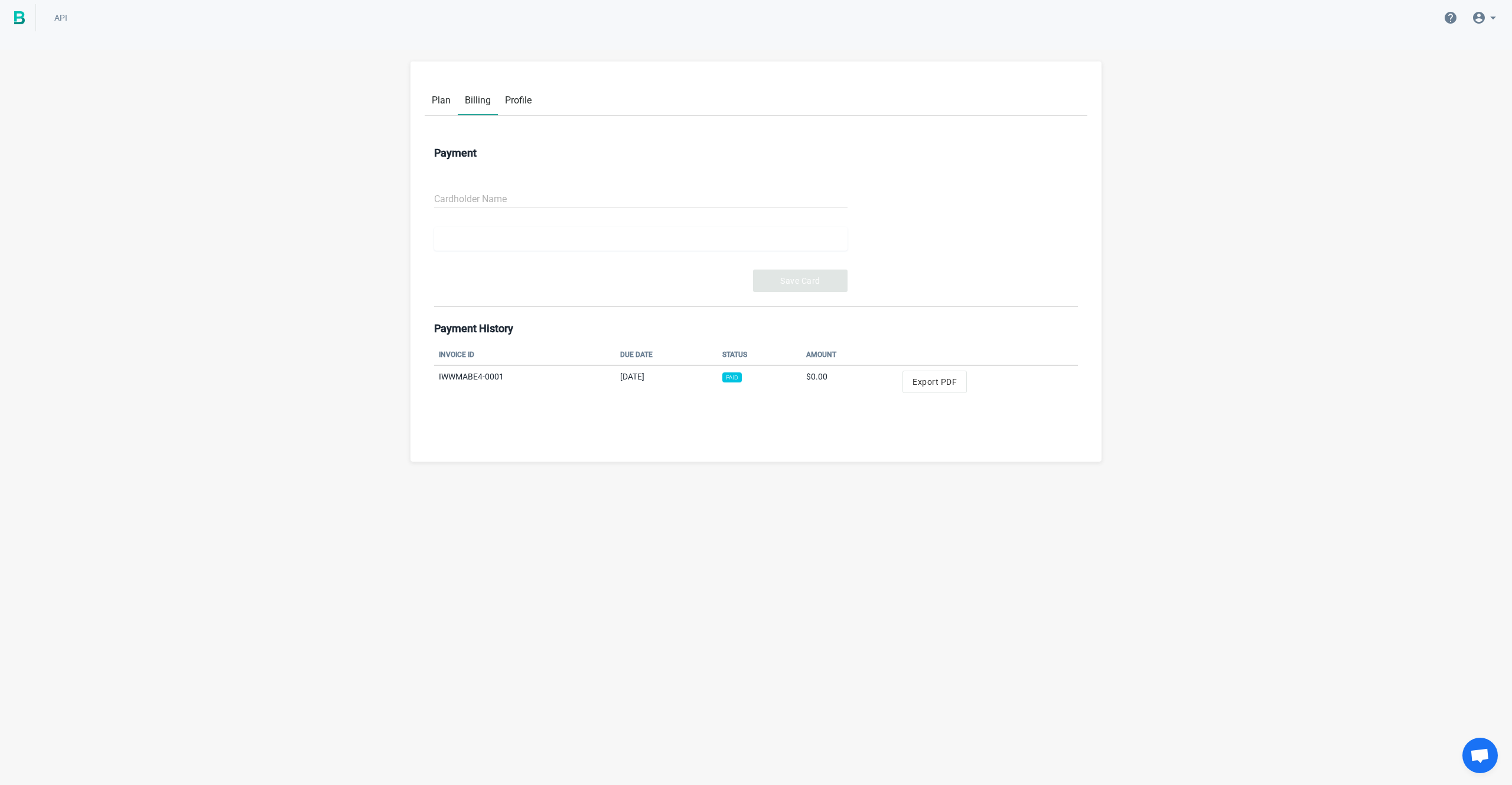
click at [436, 95] on span "Plan" at bounding box center [441, 100] width 19 height 11
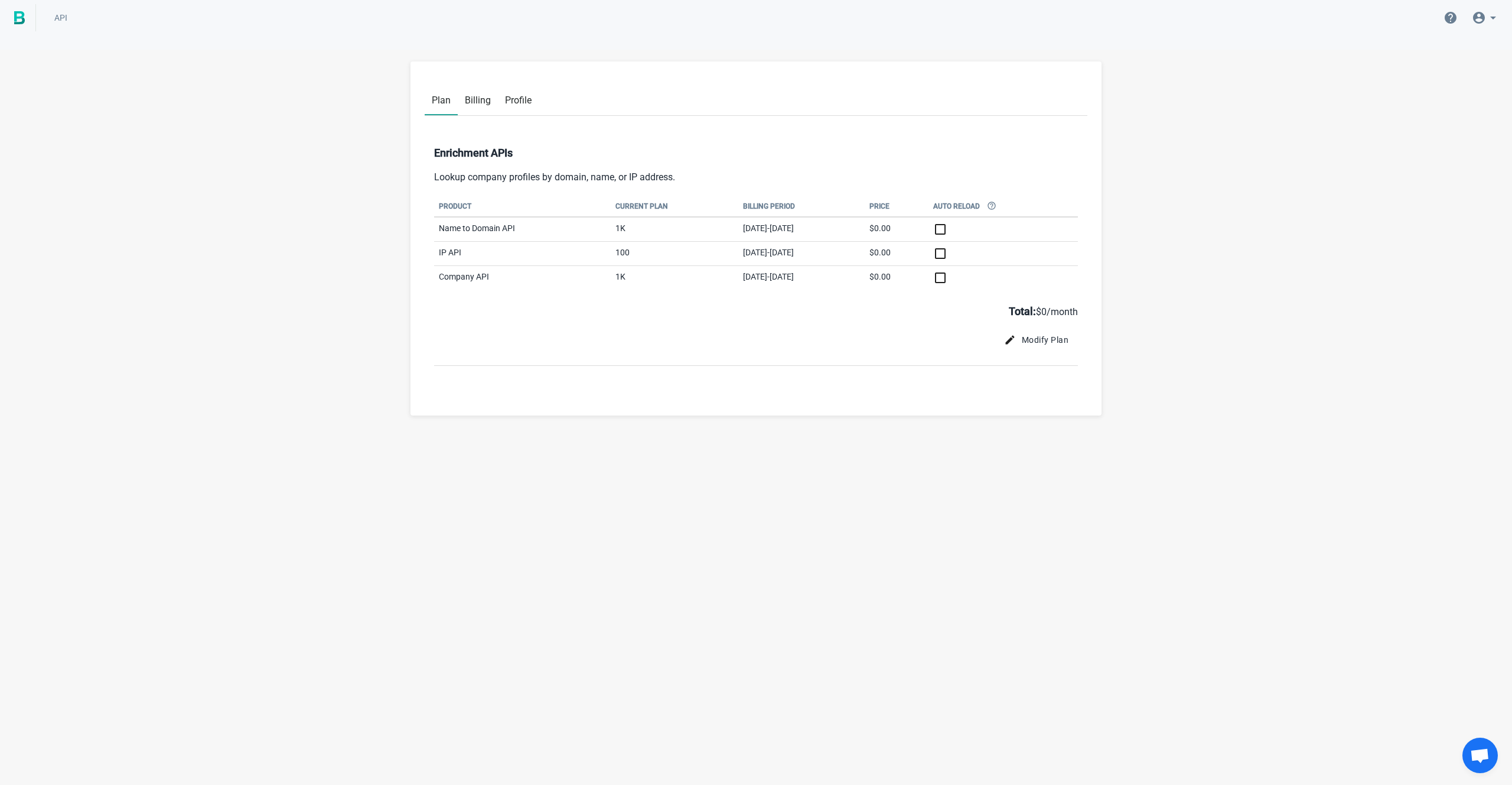
click at [481, 100] on span "Billing" at bounding box center [478, 100] width 26 height 11
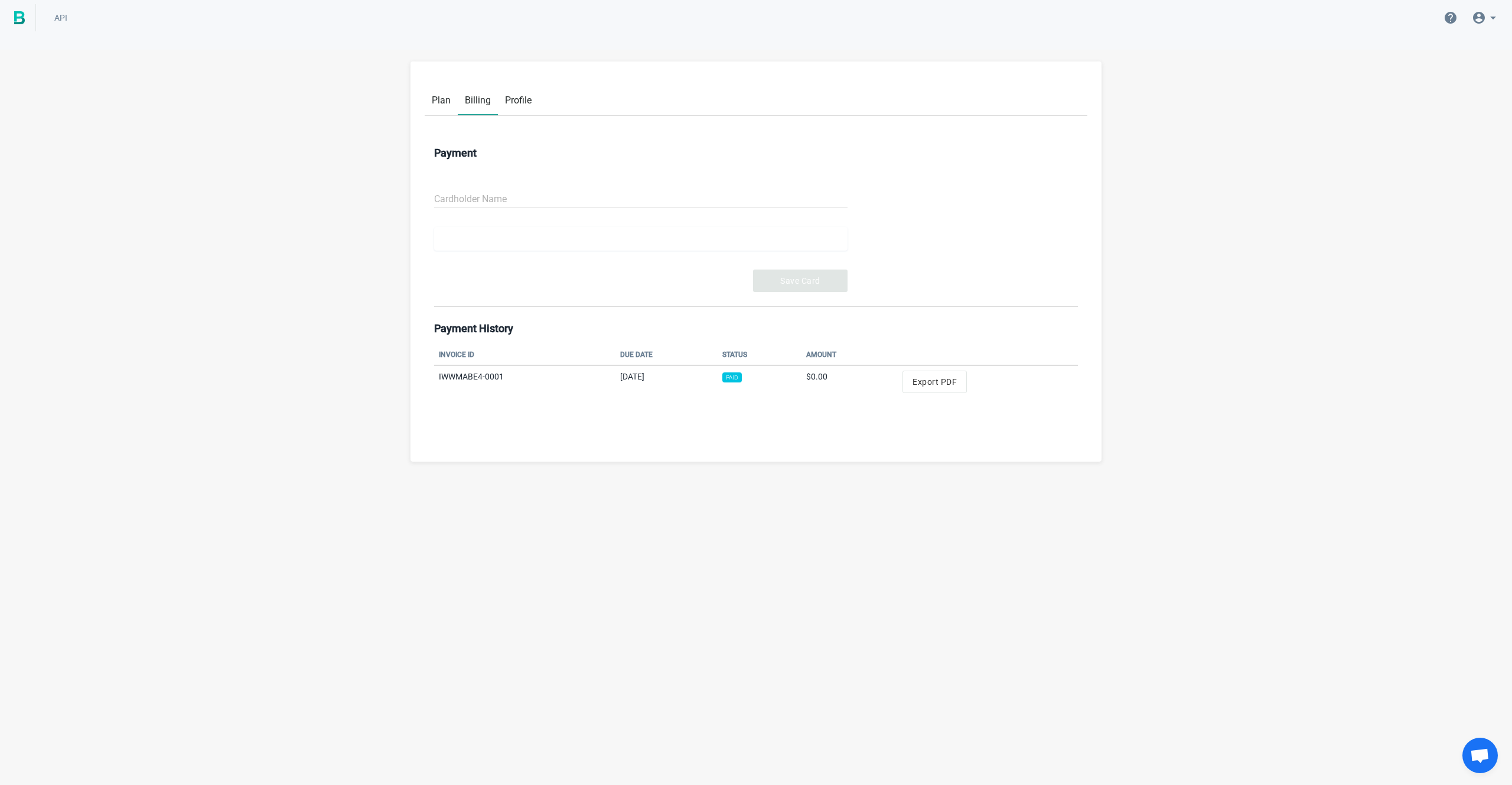
click at [512, 95] on span "Profile" at bounding box center [518, 100] width 26 height 11
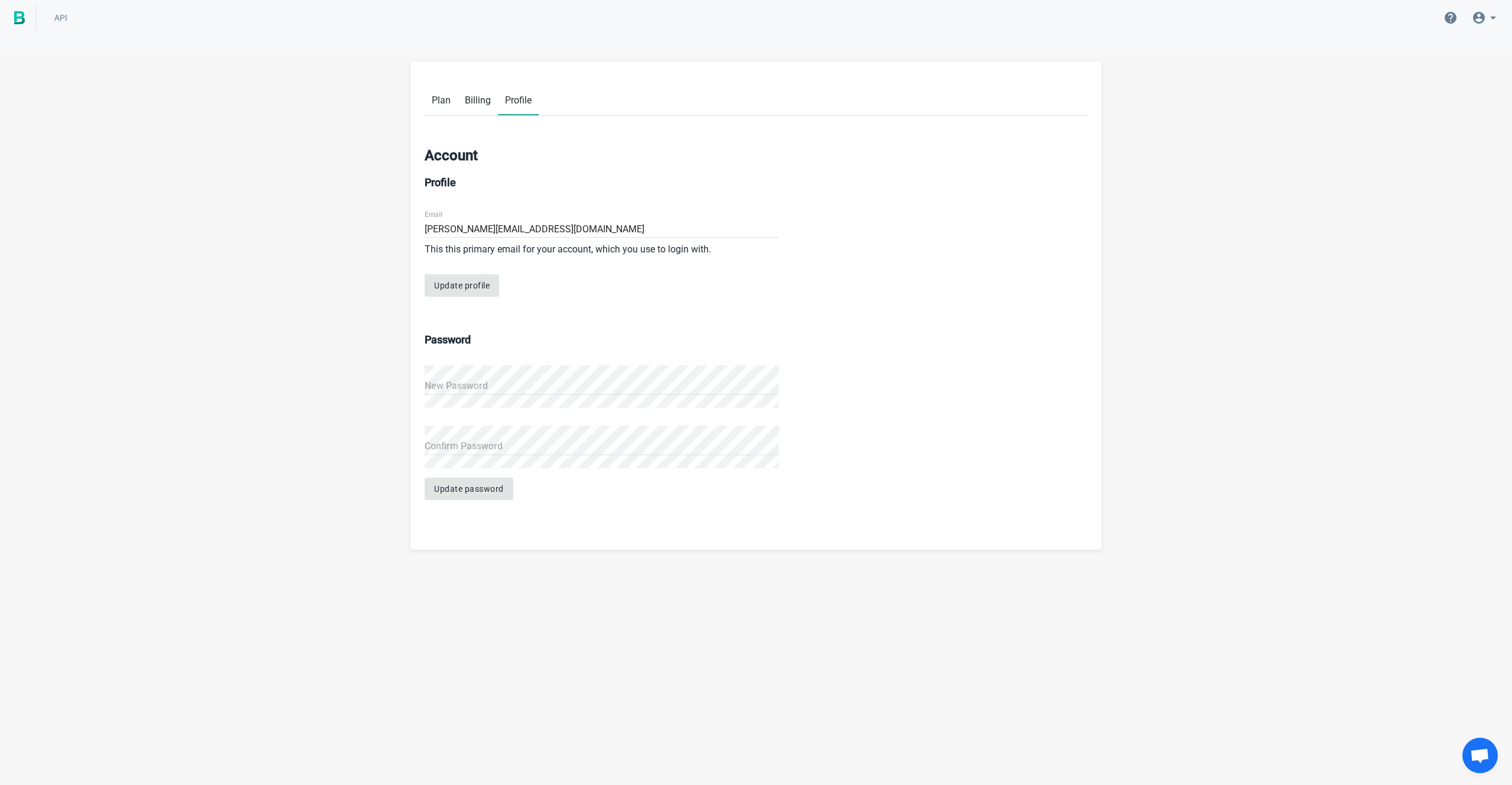
click at [443, 95] on span "Plan" at bounding box center [441, 100] width 19 height 11
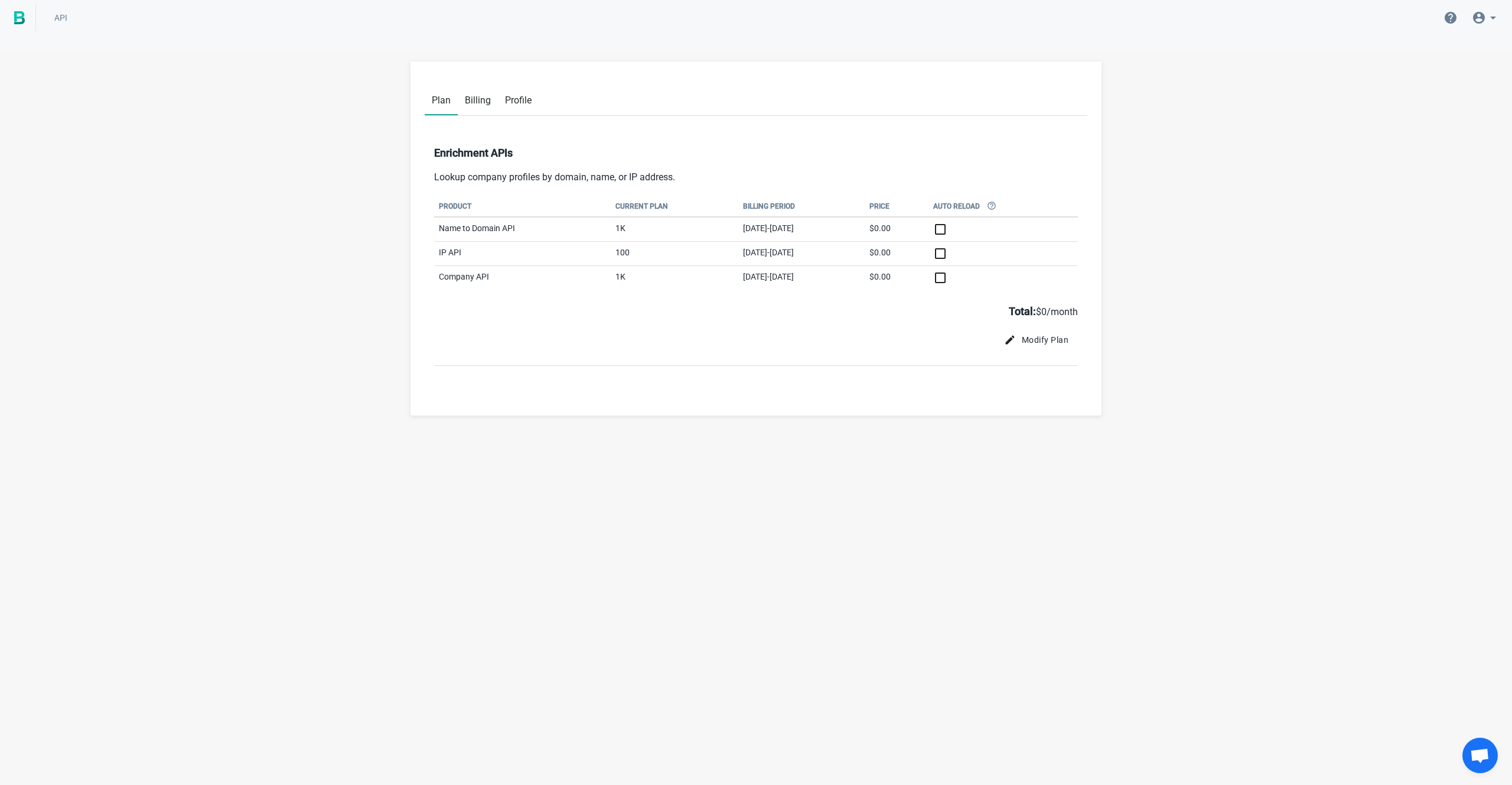
click at [479, 99] on span "Billing" at bounding box center [478, 100] width 26 height 11
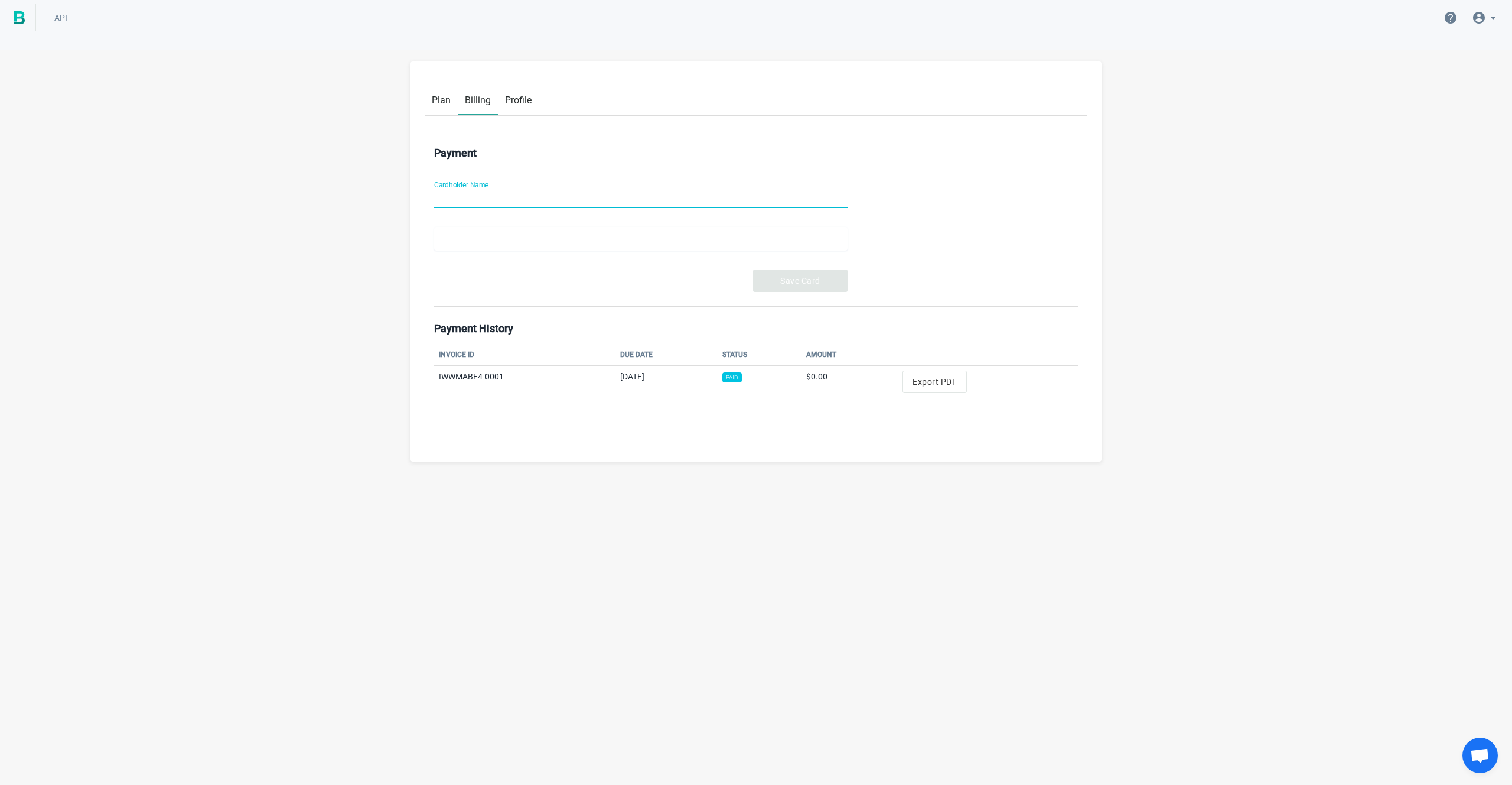
click at [515, 100] on span "Profile" at bounding box center [518, 100] width 26 height 11
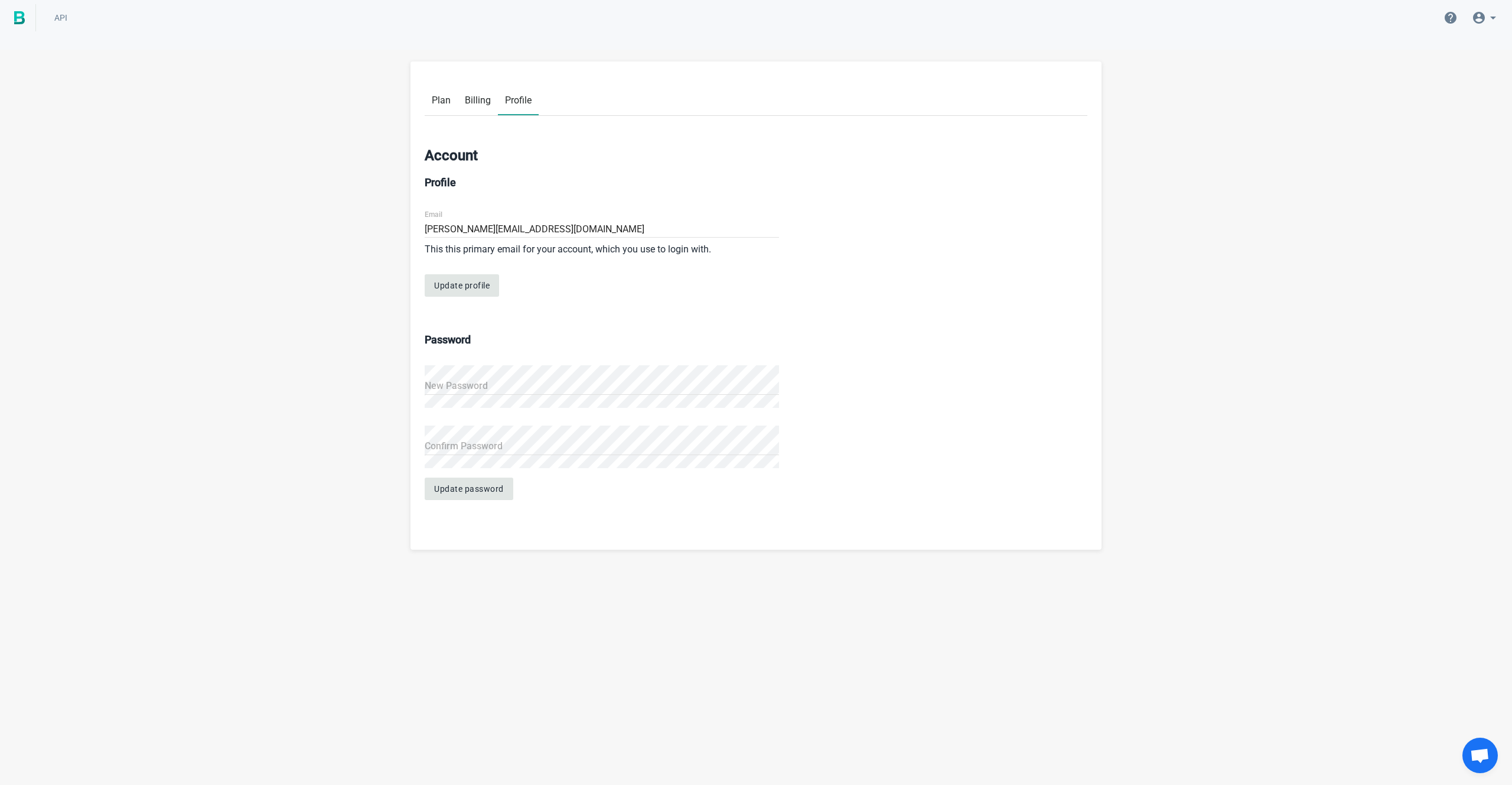
click at [438, 98] on span "Plan" at bounding box center [441, 100] width 19 height 11
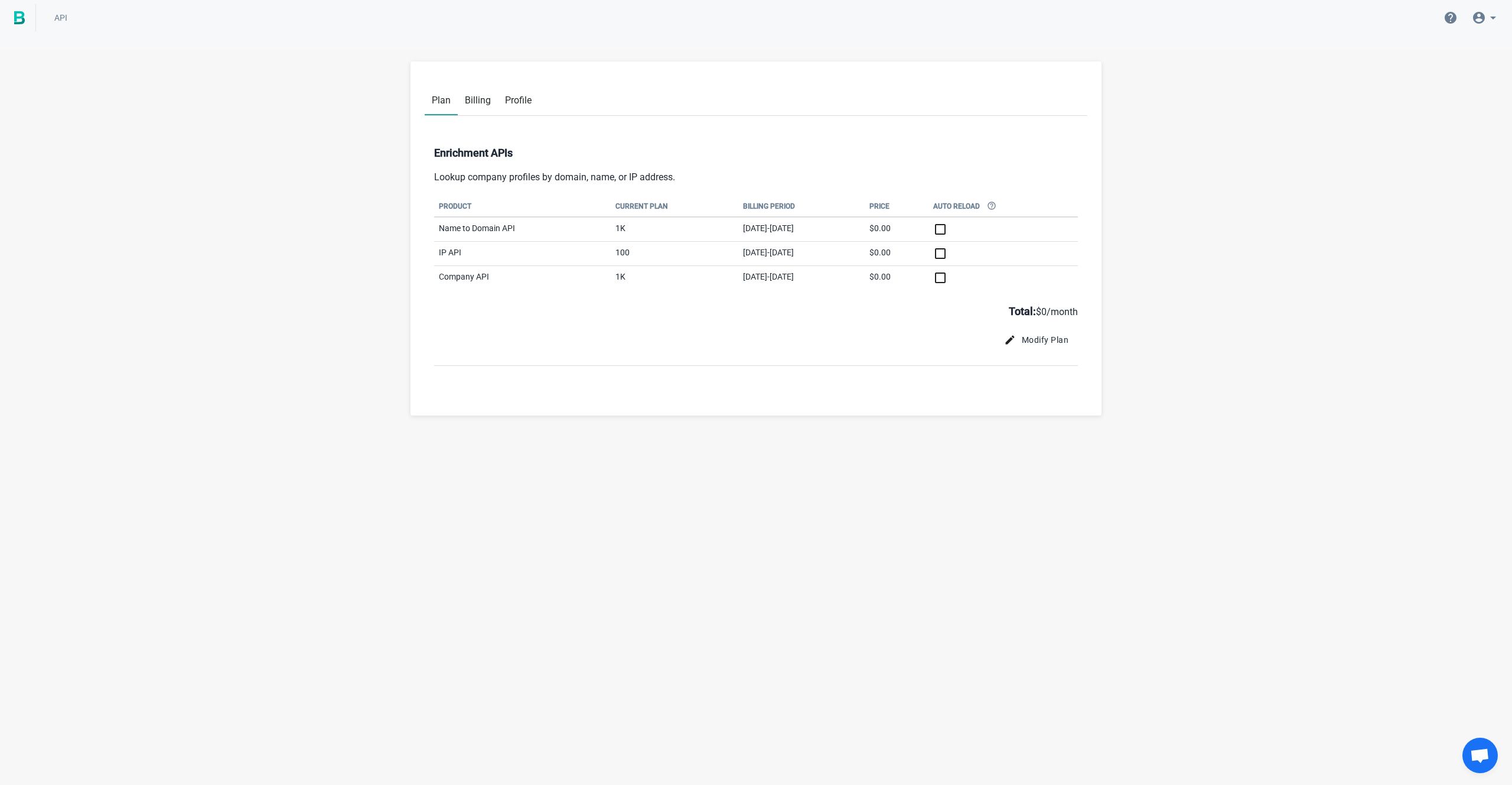
click at [517, 106] on link "Profile" at bounding box center [517, 99] width 40 height 30
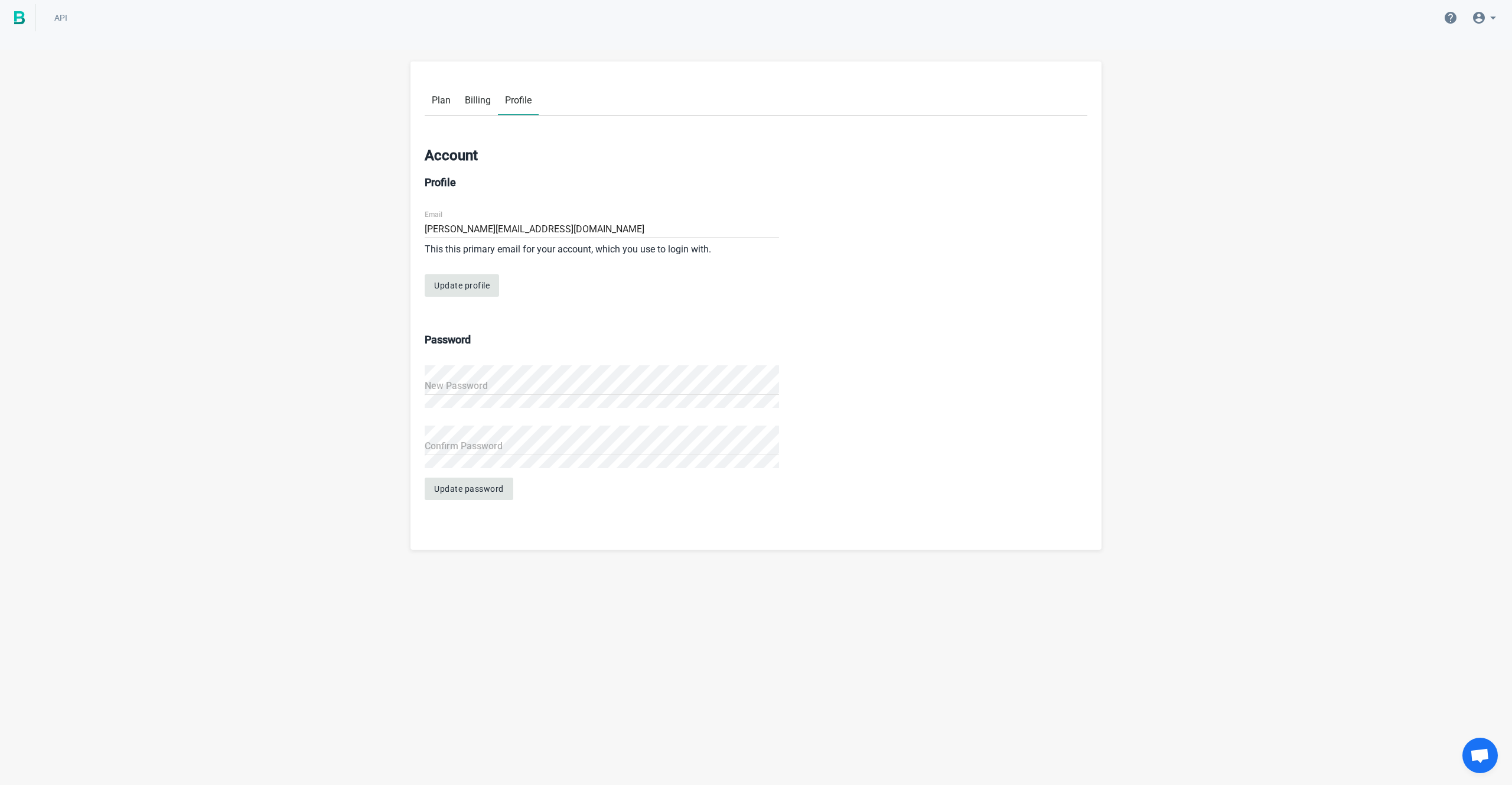
click at [485, 100] on span "Billing" at bounding box center [478, 100] width 26 height 11
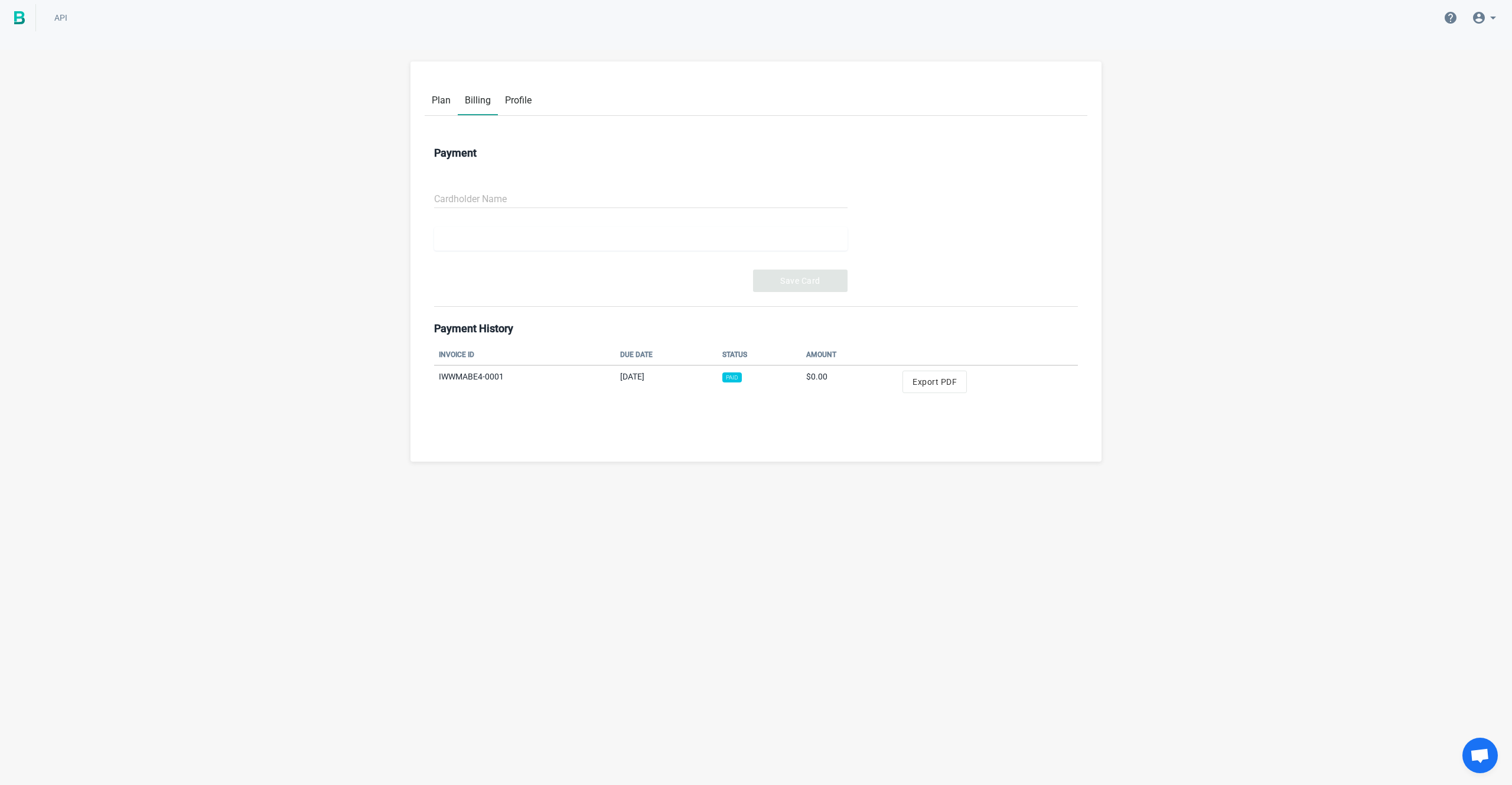
click at [442, 100] on span "Plan" at bounding box center [441, 100] width 19 height 11
